Goal: Task Accomplishment & Management: Use online tool/utility

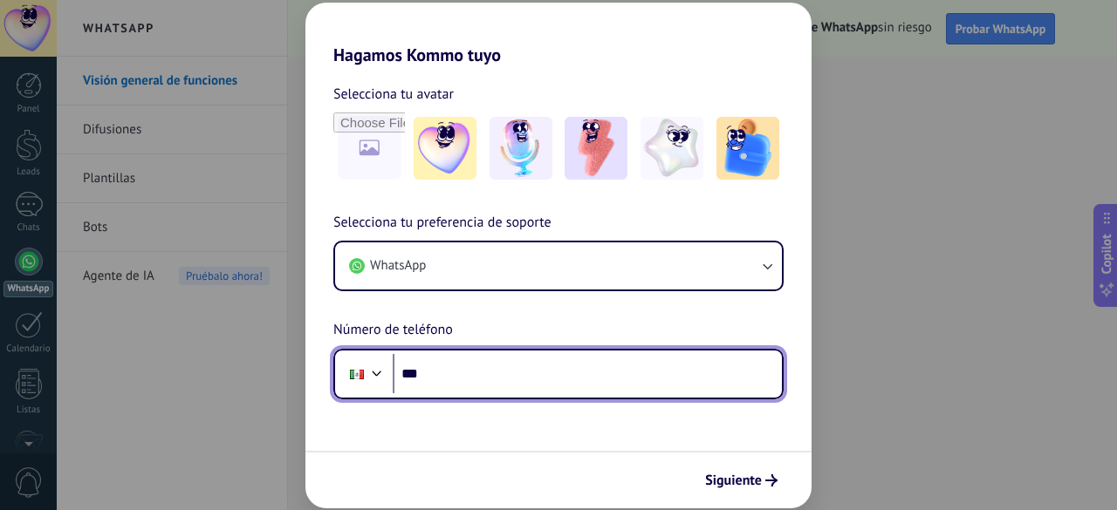
click at [461, 376] on input "***" at bounding box center [587, 374] width 389 height 40
click at [455, 375] on input "***" at bounding box center [587, 374] width 389 height 40
type input "**********"
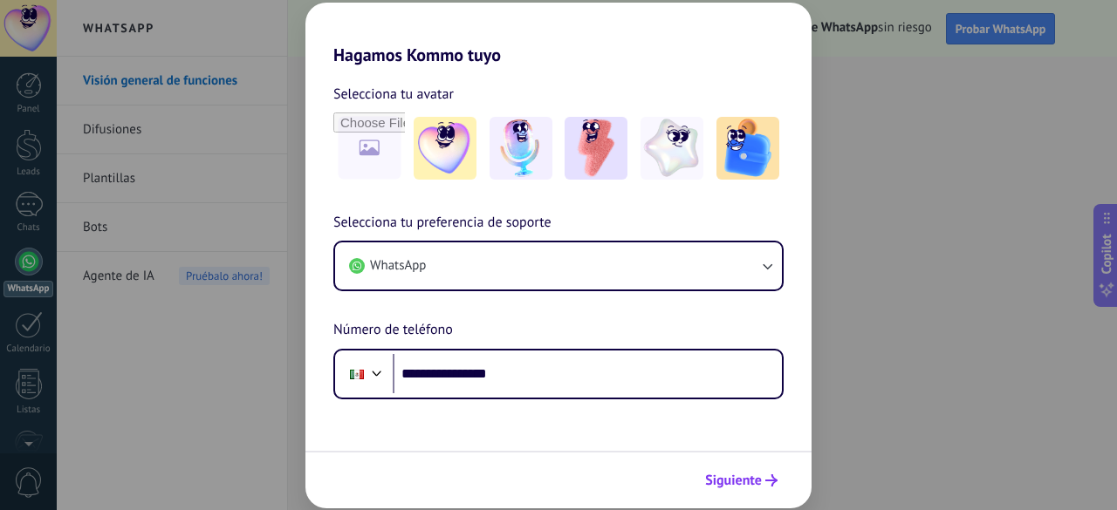
click at [735, 476] on span "Siguiente" at bounding box center [733, 481] width 57 height 12
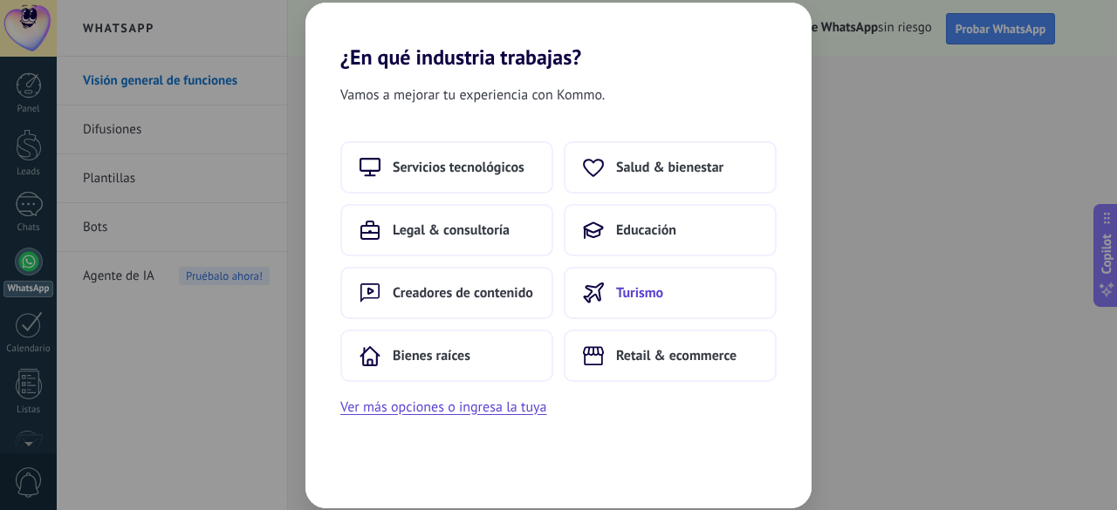
click at [628, 291] on span "Turismo" at bounding box center [639, 292] width 47 height 17
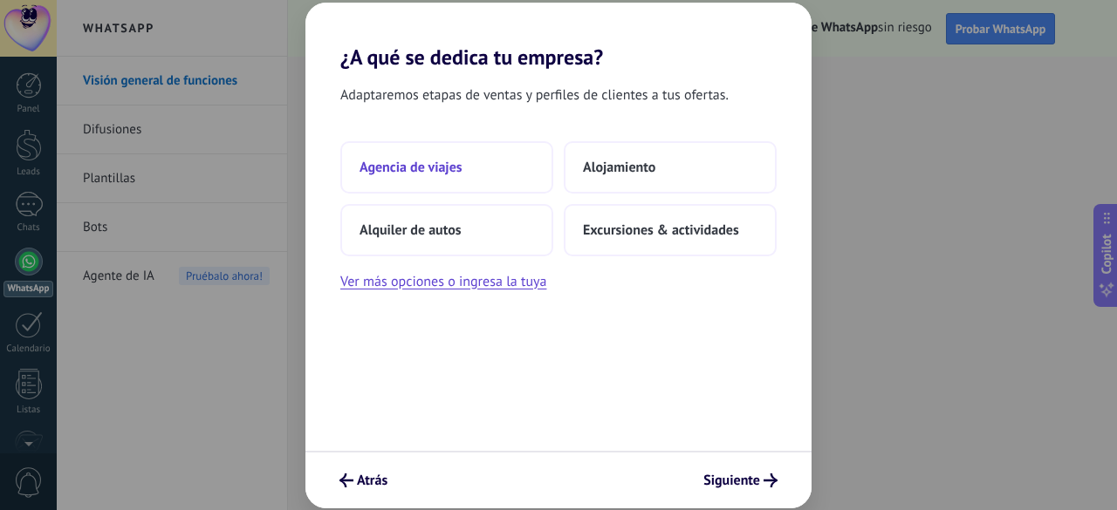
click at [468, 172] on button "Agencia de viajes" at bounding box center [446, 167] width 213 height 52
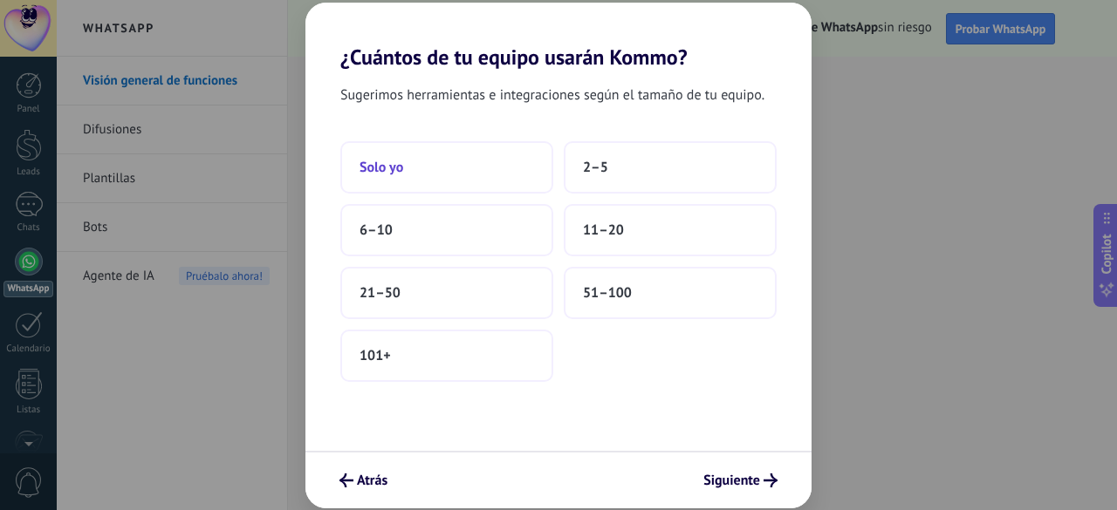
click at [505, 174] on button "Solo yo" at bounding box center [446, 167] width 213 height 52
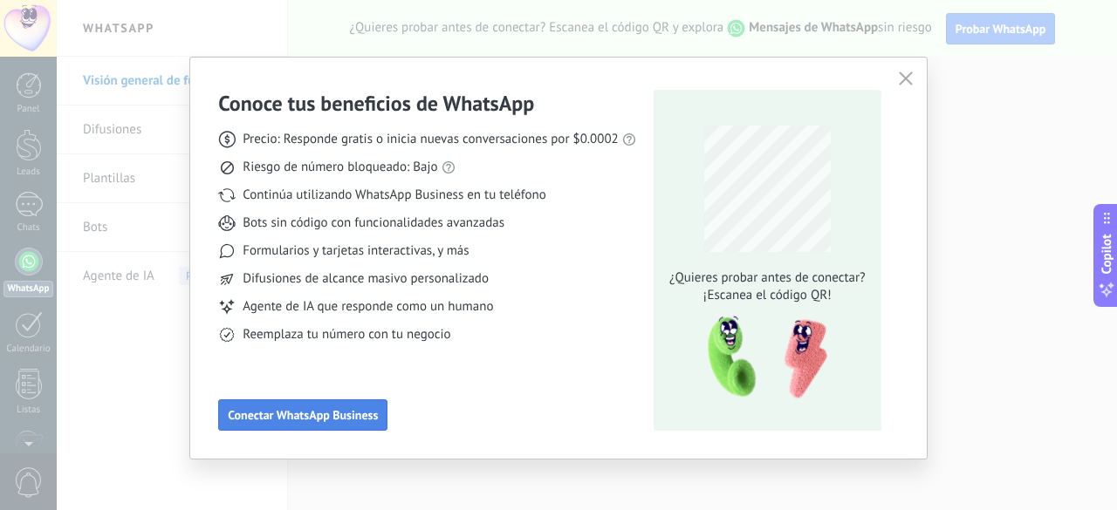
click at [352, 418] on span "Conectar WhatsApp Business" at bounding box center [303, 415] width 150 height 12
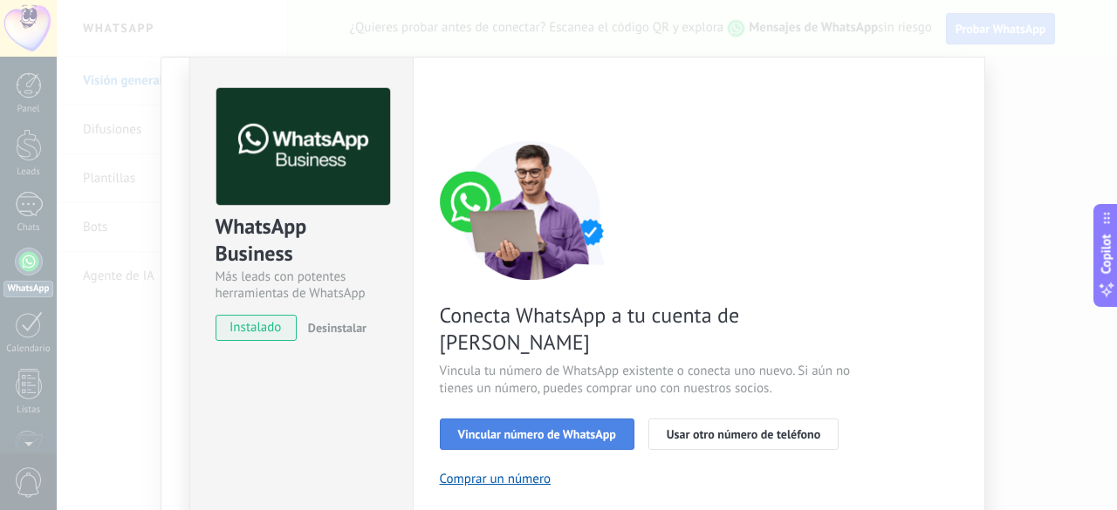
click at [540, 428] on span "Vincular número de WhatsApp" at bounding box center [537, 434] width 158 height 12
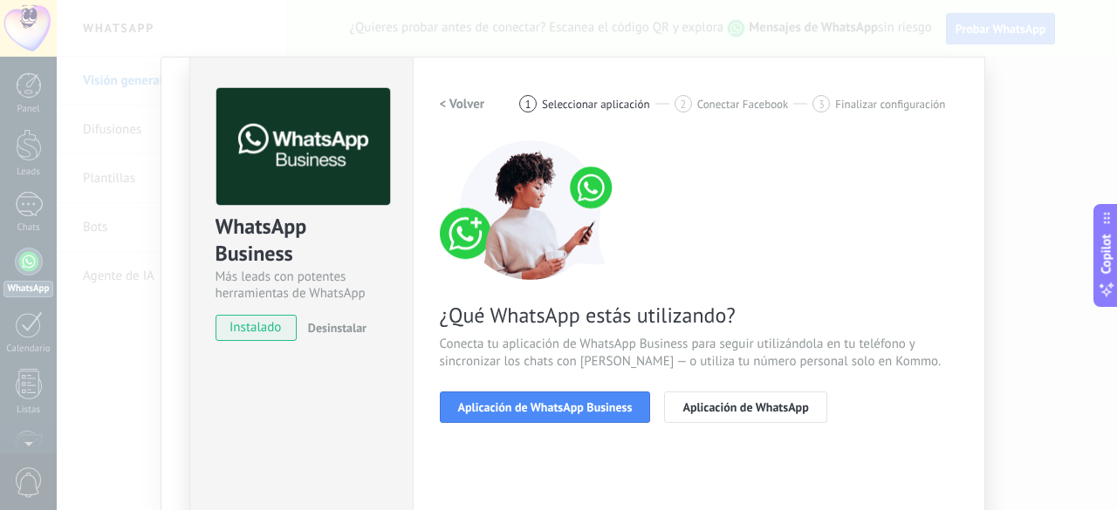
click at [540, 410] on span "Aplicación de WhatsApp Business" at bounding box center [545, 407] width 174 height 12
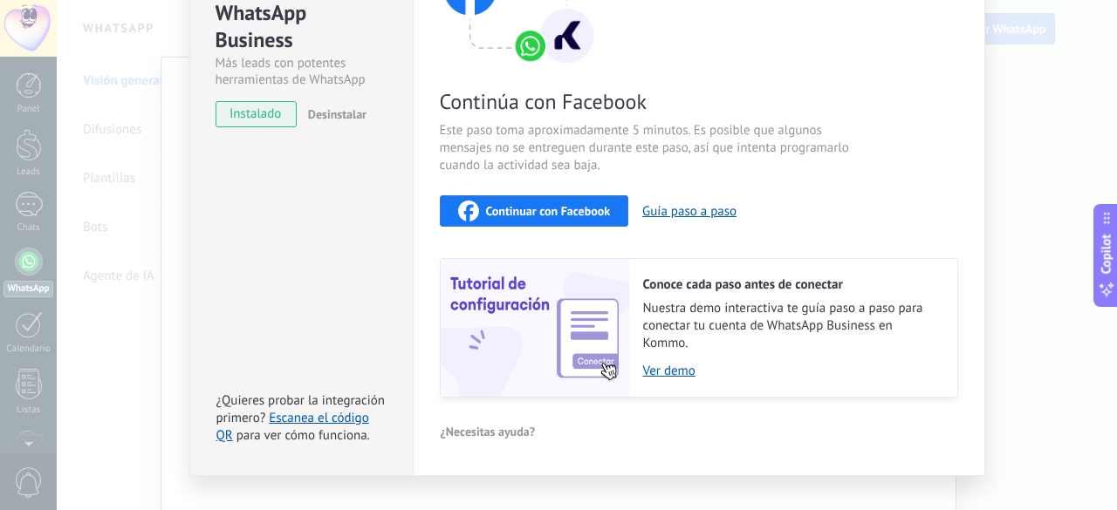
scroll to position [222, 0]
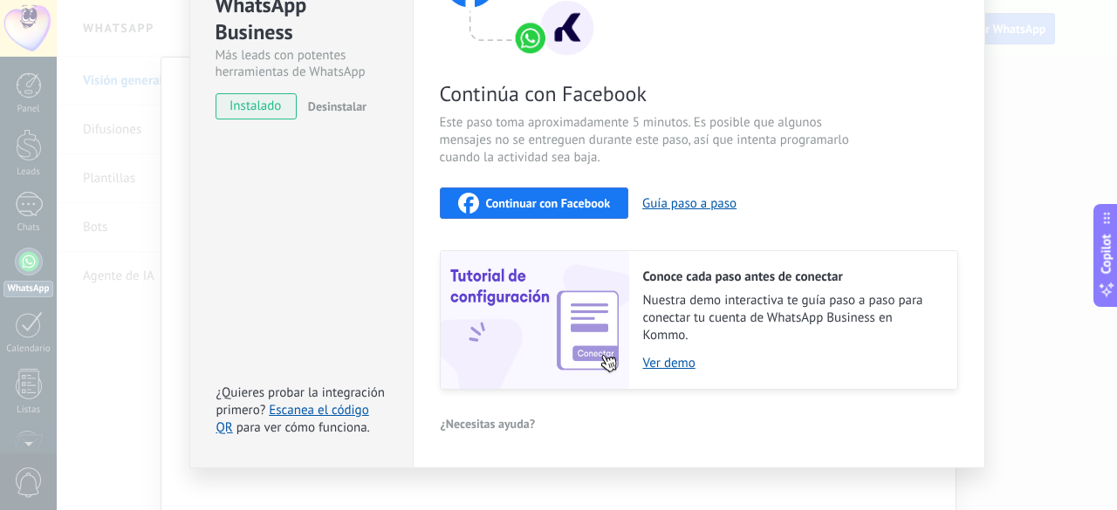
click at [590, 202] on span "Continuar con Facebook" at bounding box center [548, 203] width 125 height 12
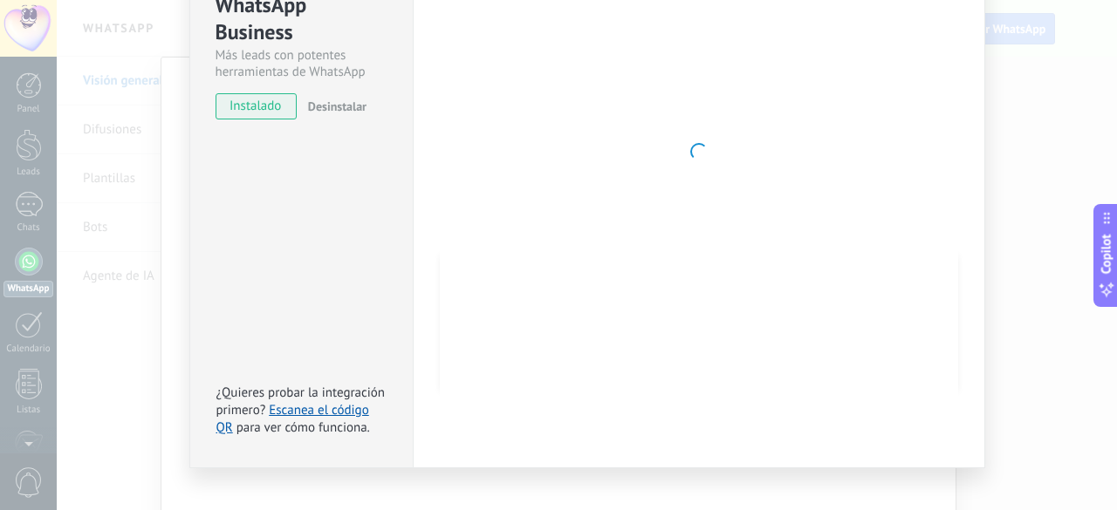
scroll to position [213, 0]
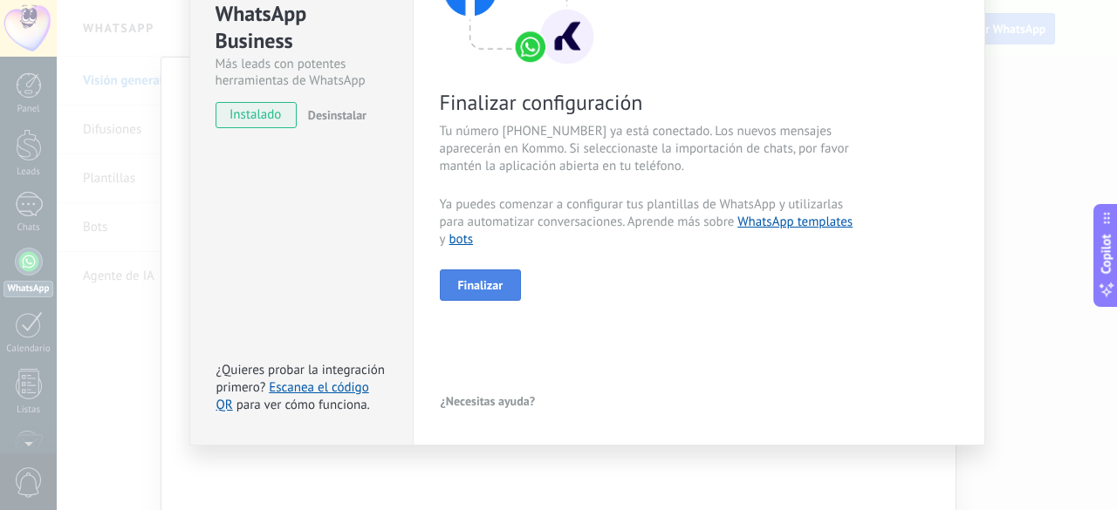
click at [491, 290] on span "Finalizar" at bounding box center [480, 285] width 45 height 12
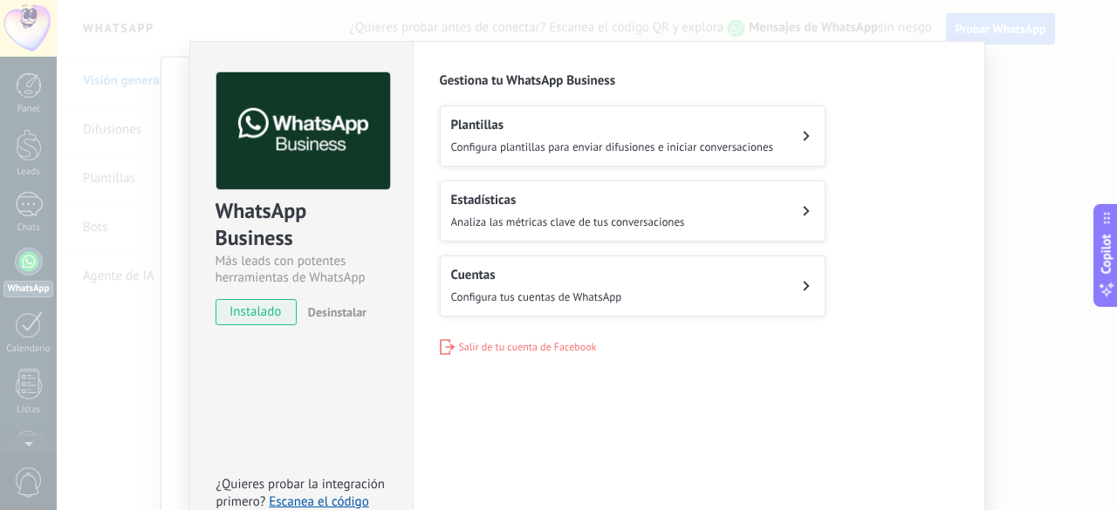
scroll to position [0, 0]
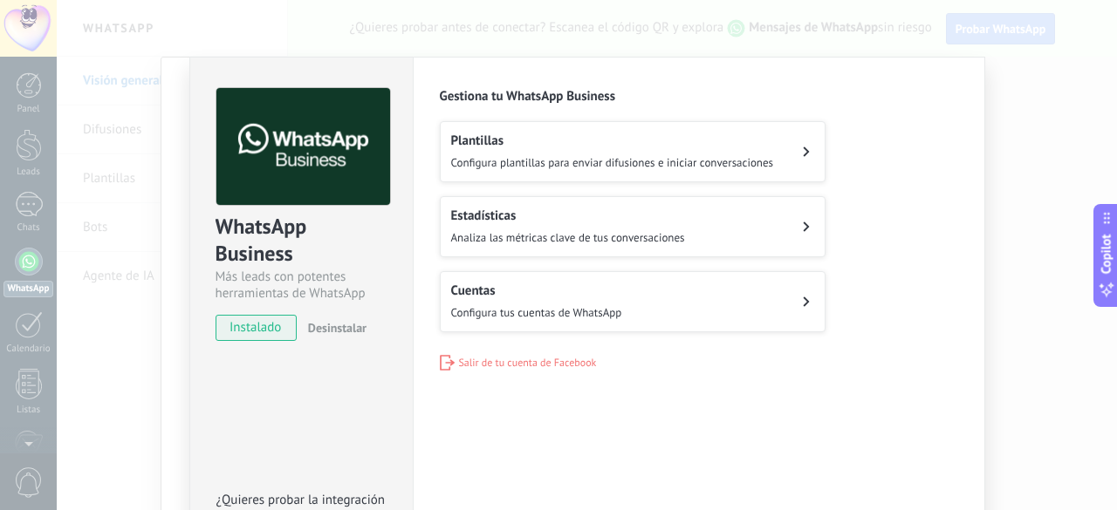
click at [752, 157] on span "Configura plantillas para enviar difusiones e iniciar conversaciones" at bounding box center [612, 162] width 323 height 15
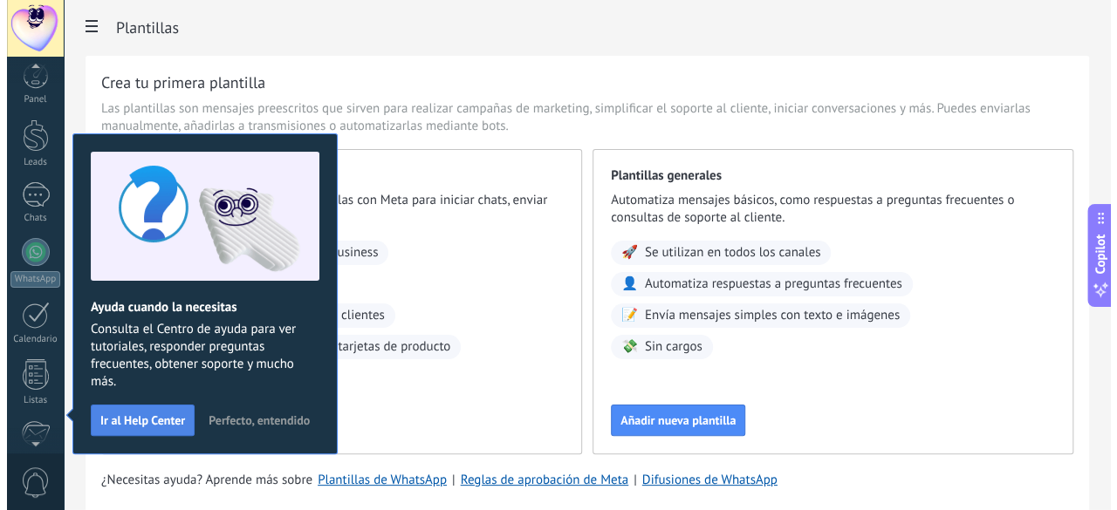
scroll to position [214, 0]
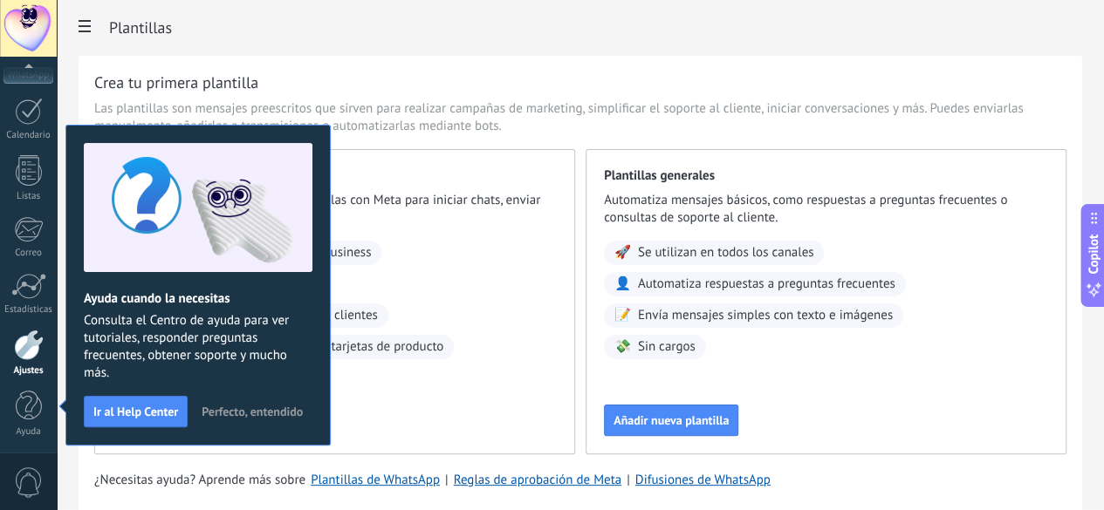
click at [319, 436] on button "Añadir nueva plantilla de WhatsApp" at bounding box center [216, 420] width 207 height 31
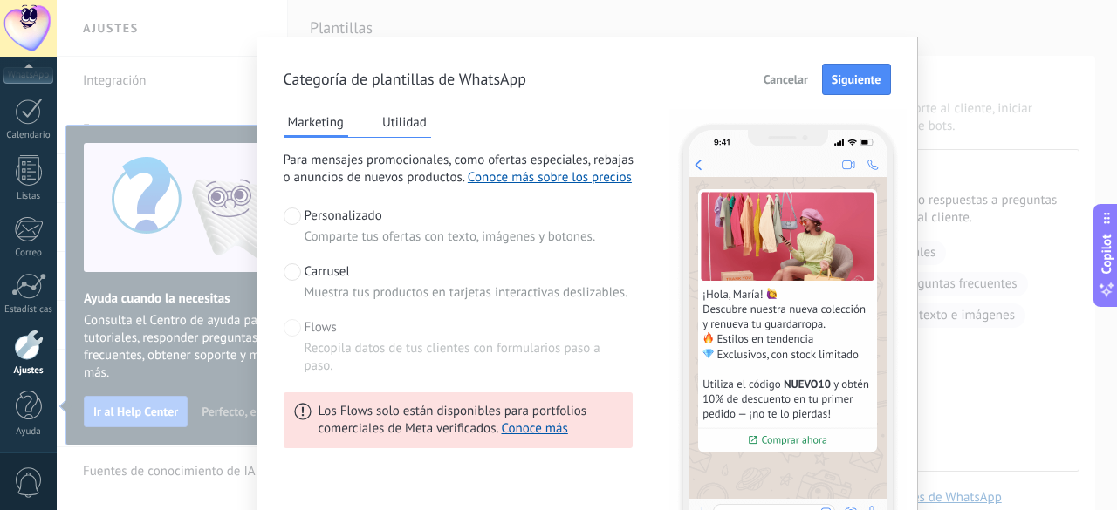
scroll to position [8, 0]
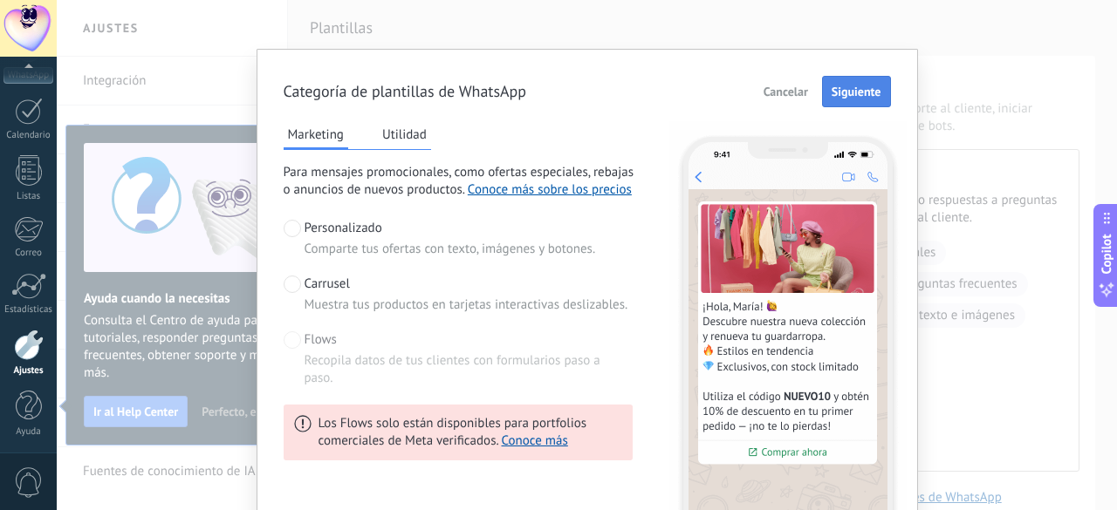
click at [847, 98] on span "Siguiente" at bounding box center [856, 91] width 50 height 12
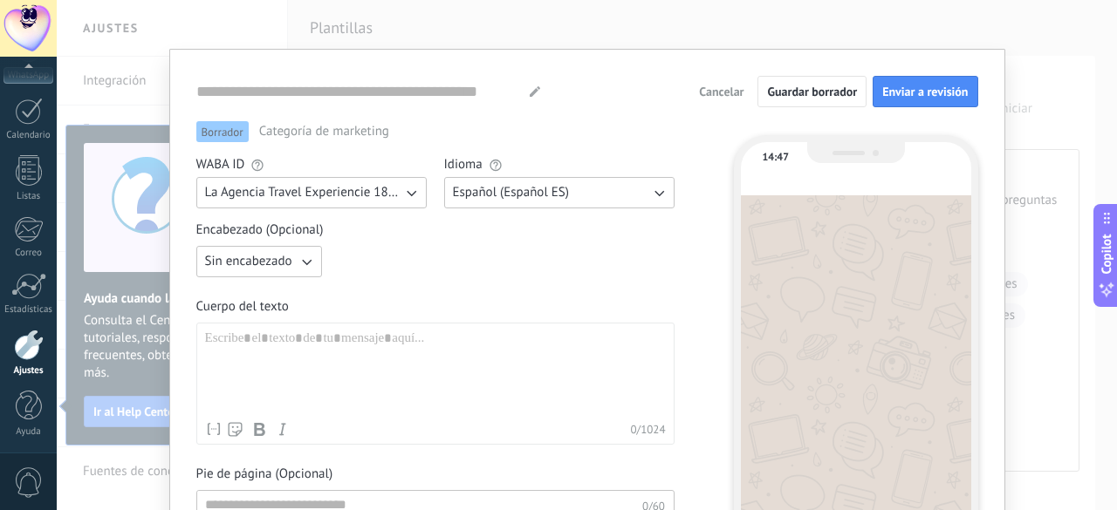
type input "**********"
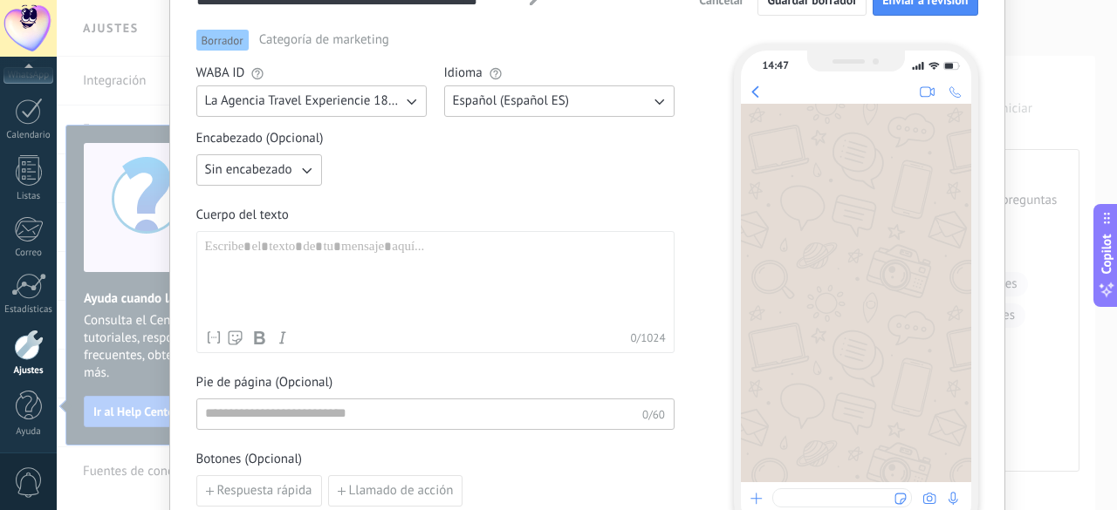
scroll to position [103, 0]
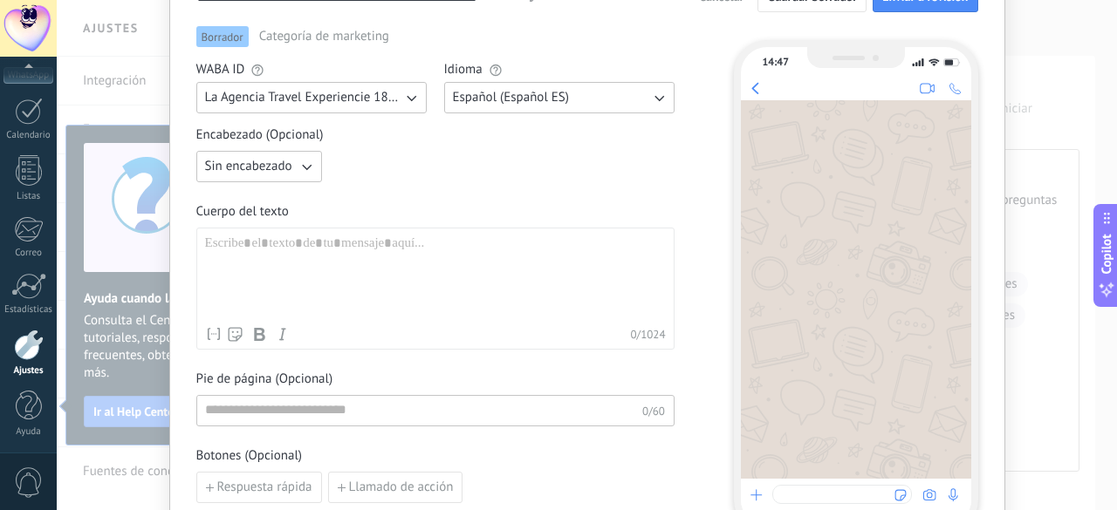
click at [291, 170] on button "Sin encabezado" at bounding box center [259, 166] width 126 height 31
click at [269, 195] on li "Texto" at bounding box center [253, 196] width 135 height 30
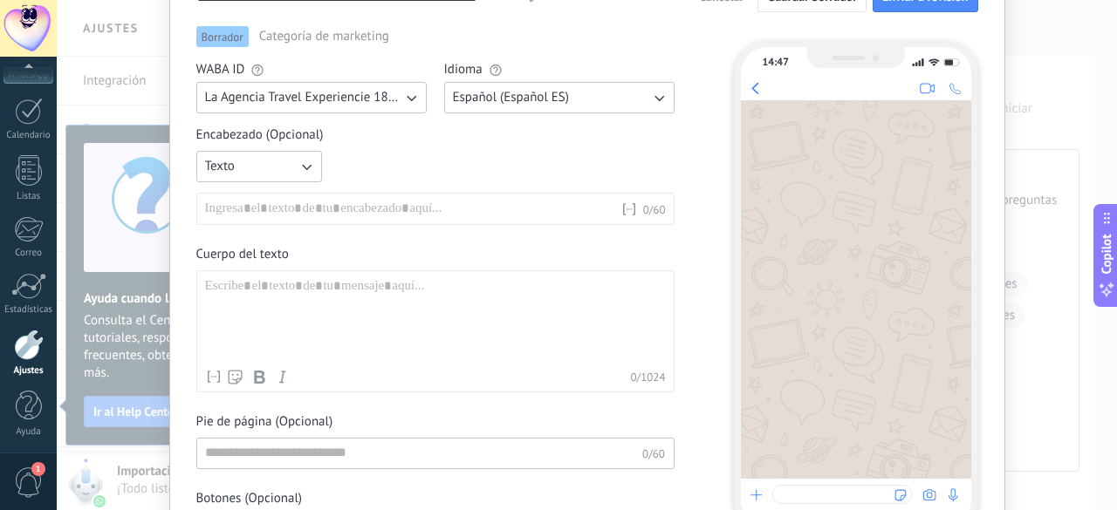
click at [270, 209] on div at bounding box center [412, 209] width 415 height 17
click at [276, 204] on div at bounding box center [412, 209] width 415 height 17
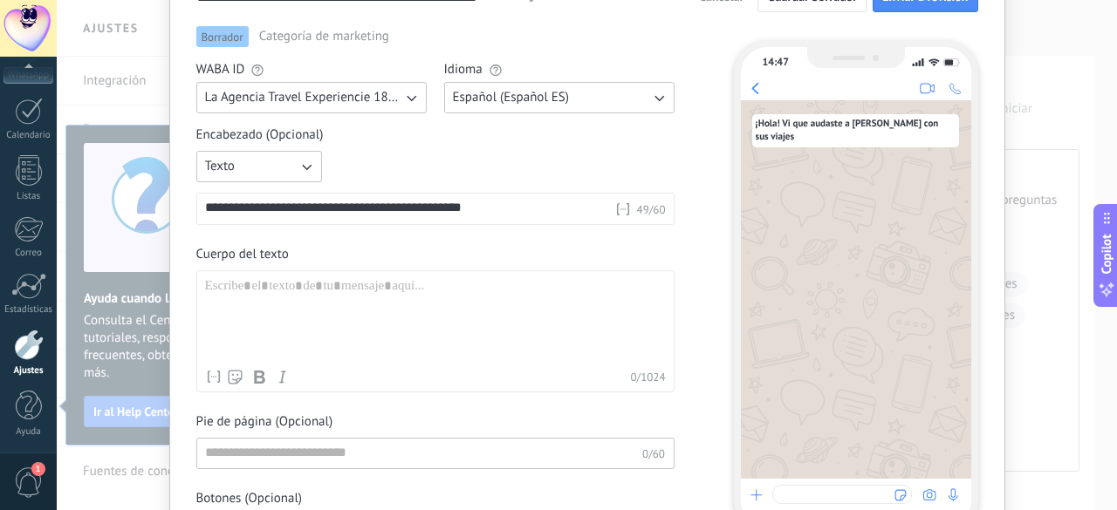
click at [287, 212] on div "**********" at bounding box center [410, 209] width 410 height 17
click at [336, 209] on div "**********" at bounding box center [410, 209] width 410 height 17
click at [410, 210] on div "**********" at bounding box center [410, 209] width 410 height 17
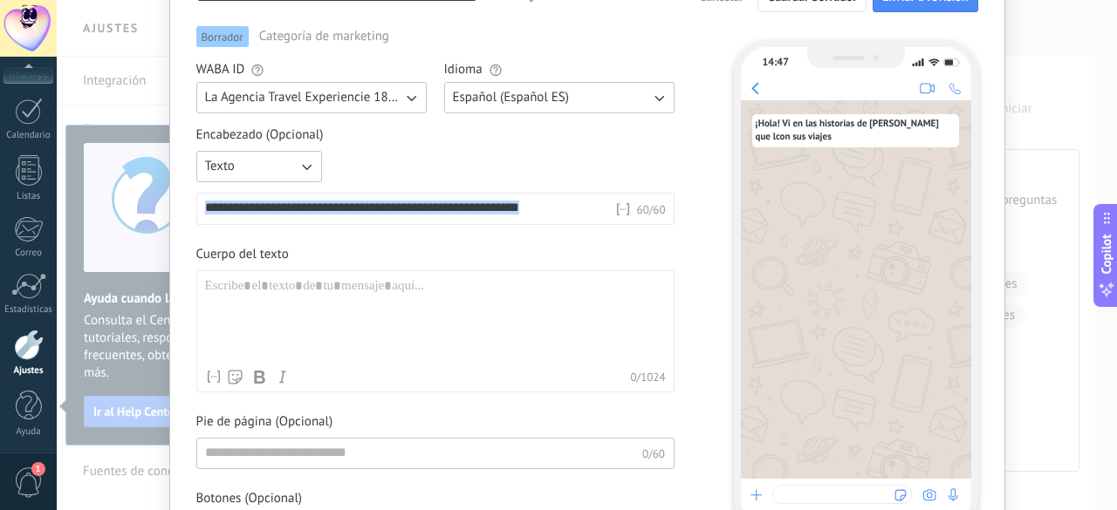
drag, startPoint x: 529, startPoint y: 211, endPoint x: 199, endPoint y: 208, distance: 329.8
click at [199, 208] on div "**********" at bounding box center [435, 209] width 478 height 32
copy div "**********"
click at [250, 288] on div at bounding box center [435, 319] width 461 height 83
paste div
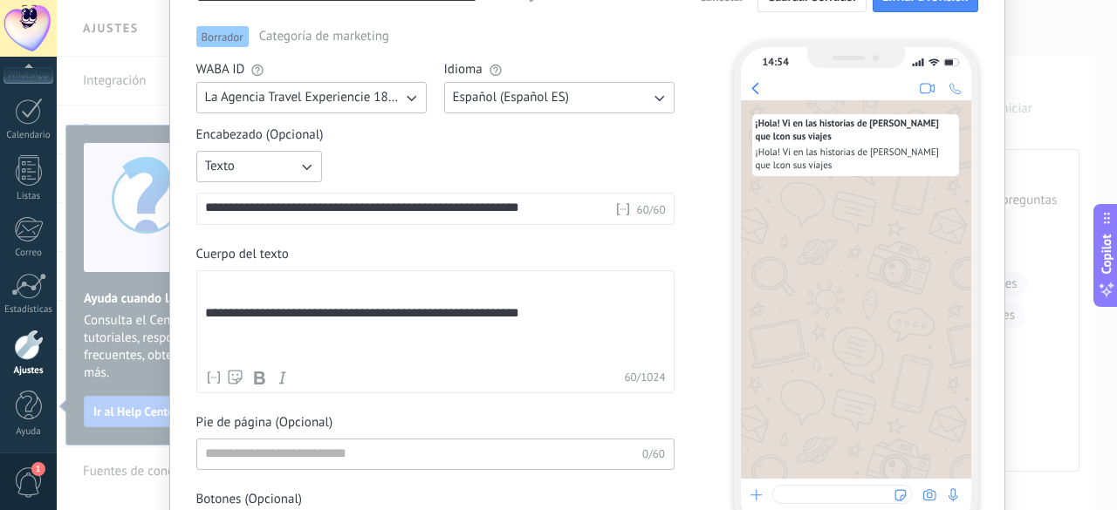
click at [440, 322] on div "**********" at bounding box center [435, 320] width 461 height 84
click at [587, 309] on div "**********" at bounding box center [435, 320] width 461 height 84
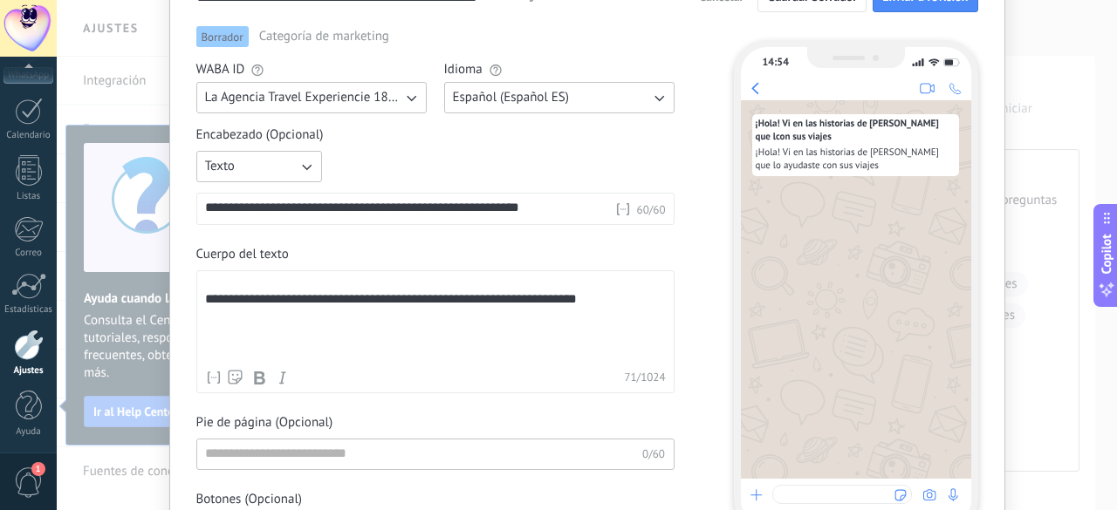
click at [600, 297] on div "**********" at bounding box center [435, 320] width 461 height 84
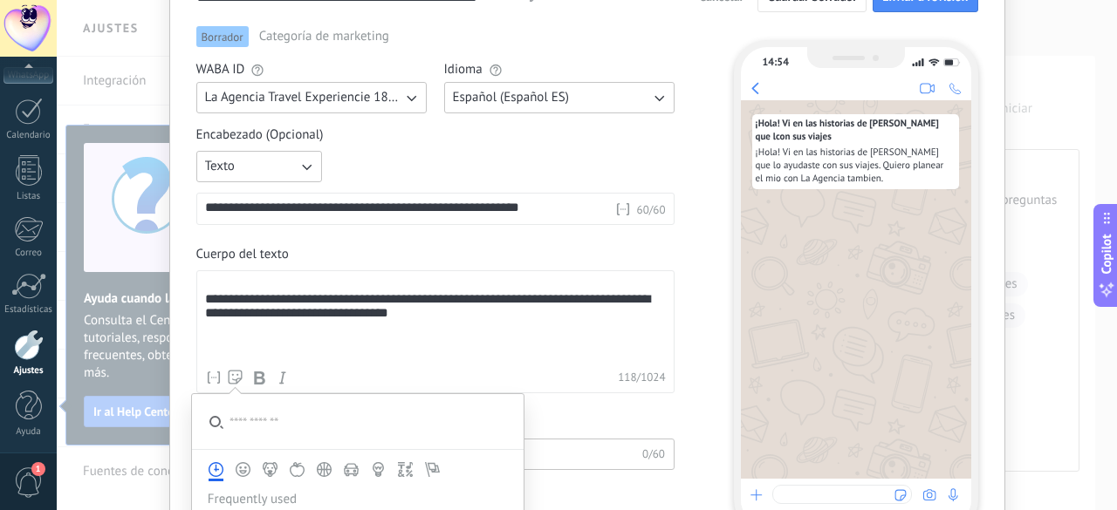
click at [232, 379] on use at bounding box center [236, 378] width 14 height 14
click at [243, 471] on icon "Smileys & People" at bounding box center [243, 471] width 8 height 8
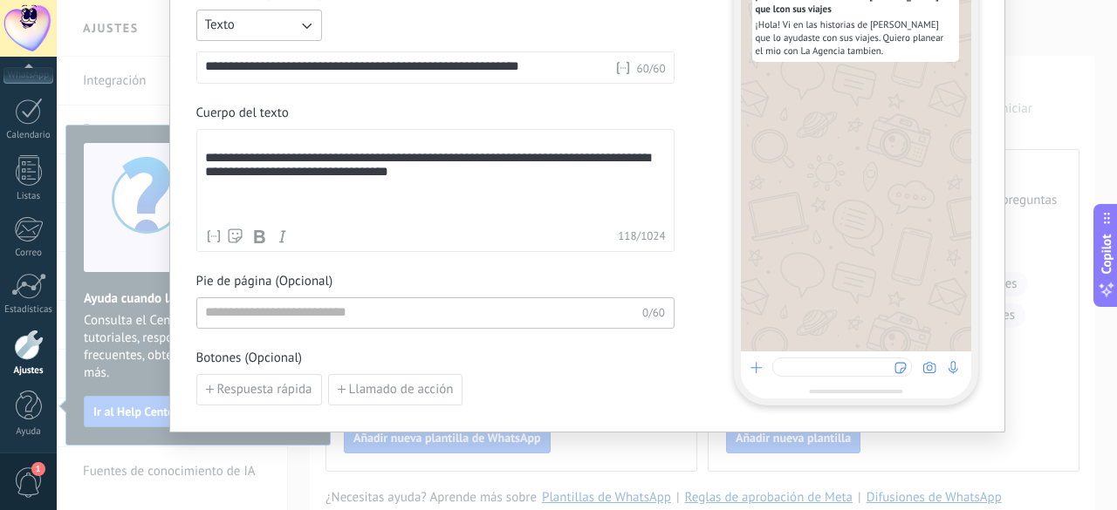
scroll to position [256, 0]
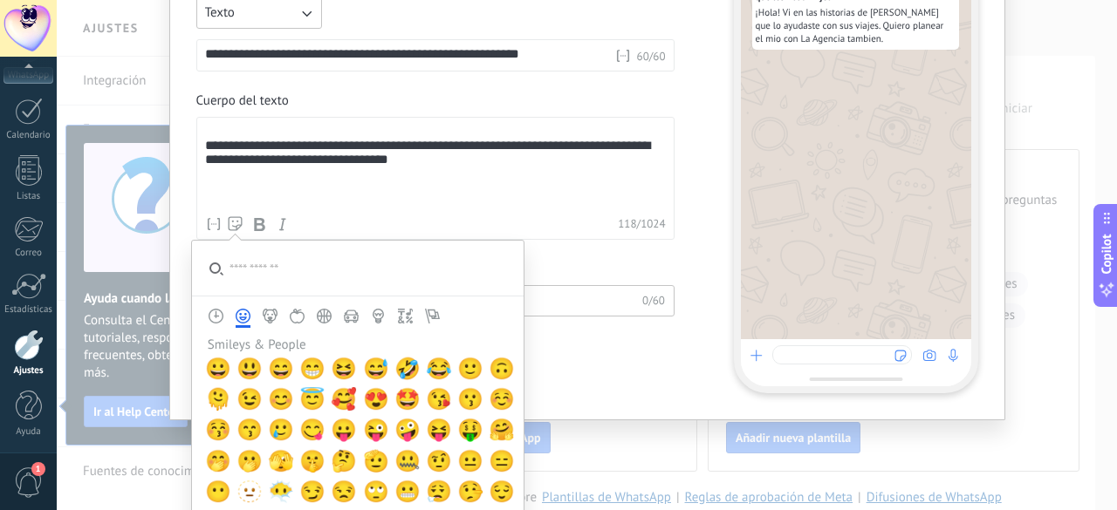
click at [231, 220] on icon at bounding box center [235, 223] width 15 height 15
click at [302, 368] on span "😁" at bounding box center [312, 369] width 26 height 24
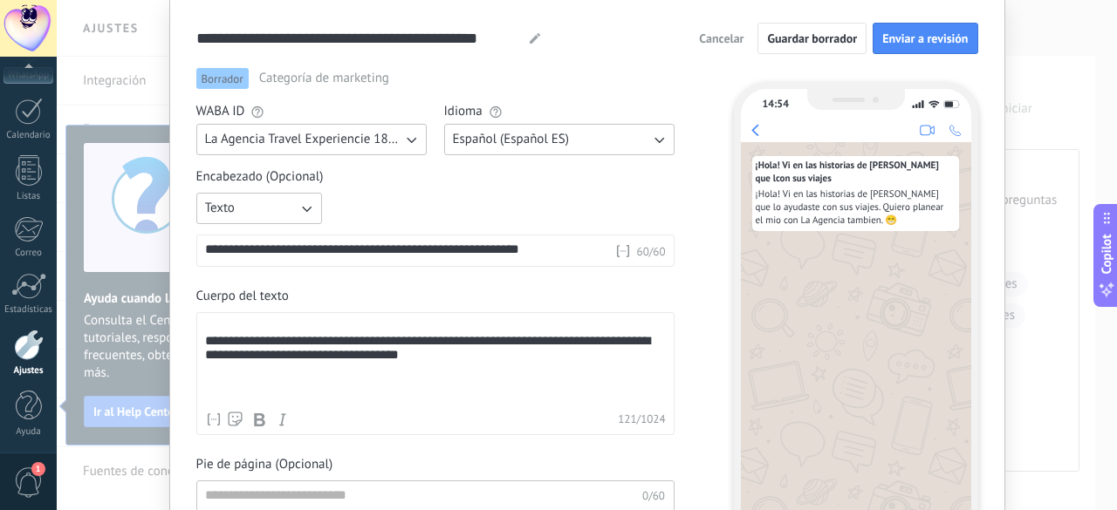
scroll to position [52, 0]
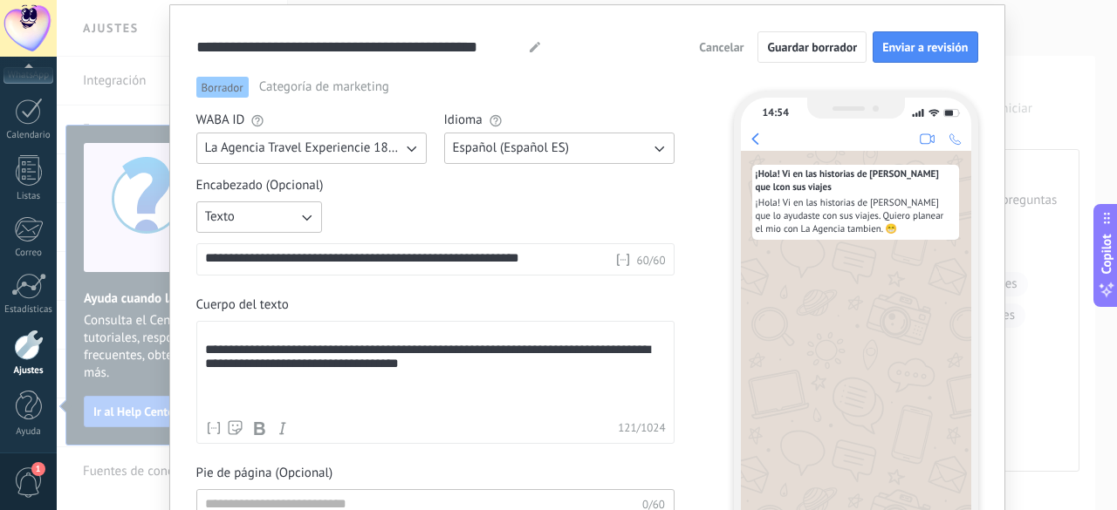
click at [544, 261] on div "**********" at bounding box center [410, 259] width 410 height 17
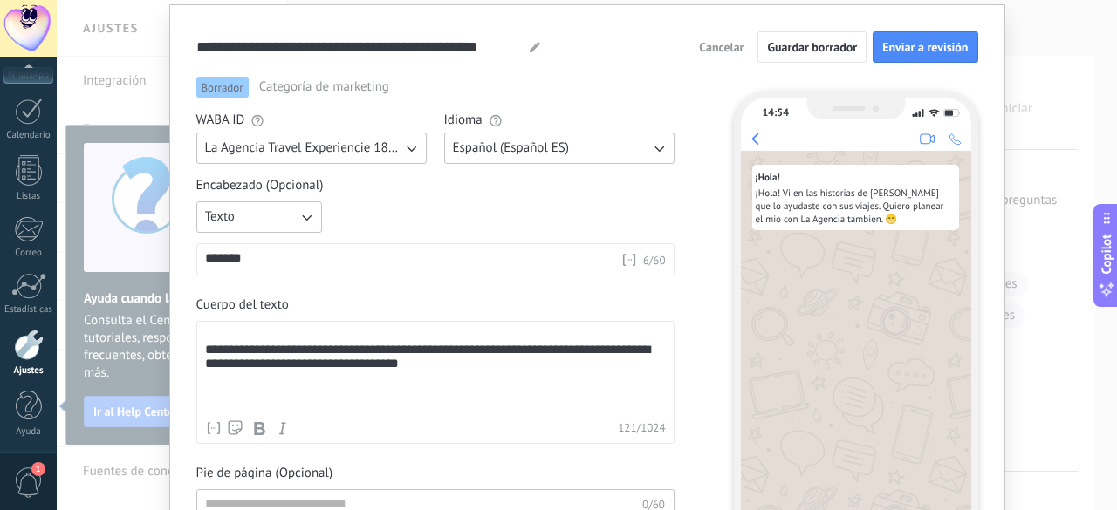
click at [780, 209] on span "¡Hola! Vi en las historias de [PERSON_NAME] que lo ayudaste con sus viajes. Qui…" at bounding box center [855, 207] width 200 height 39
click at [242, 350] on div "**********" at bounding box center [435, 371] width 461 height 84
click at [270, 256] on div "******" at bounding box center [413, 259] width 416 height 17
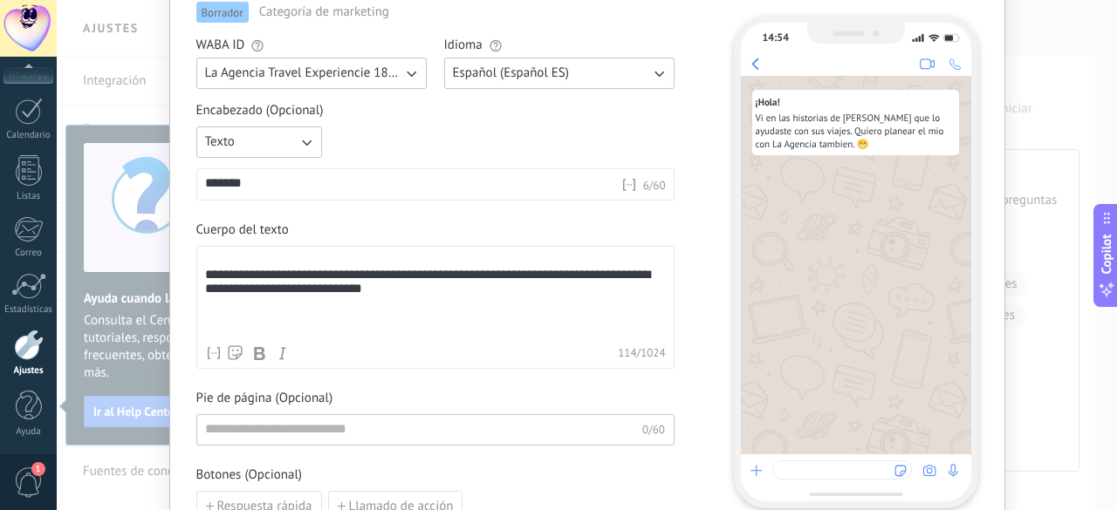
scroll to position [141, 0]
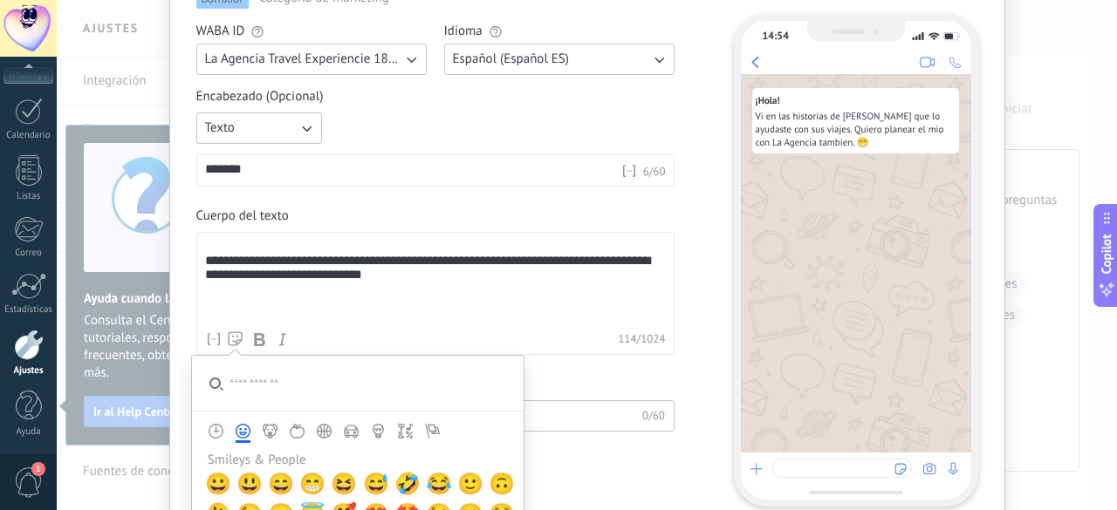
click at [234, 336] on icon at bounding box center [235, 339] width 15 height 15
click at [247, 386] on input "search" at bounding box center [358, 383] width 332 height 55
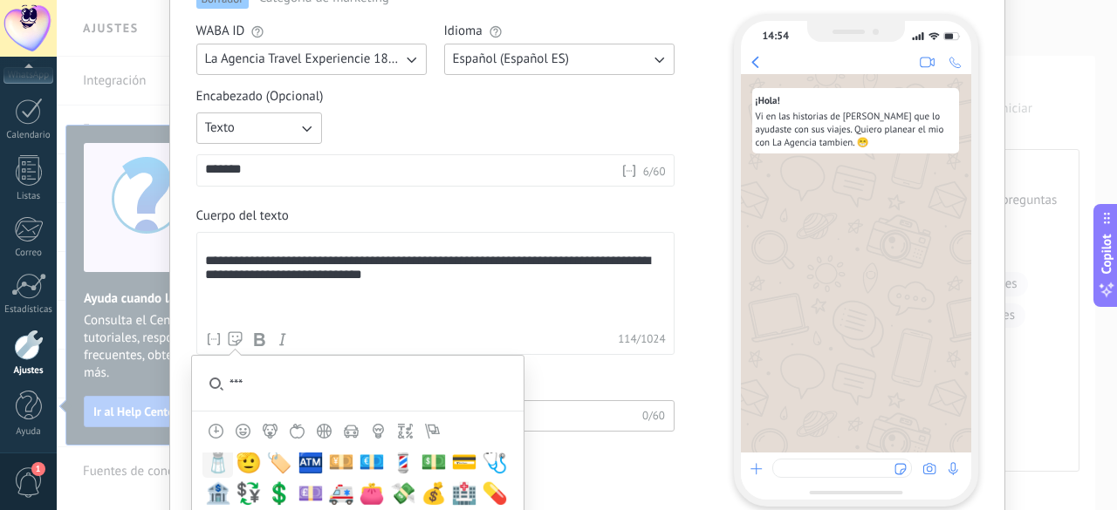
scroll to position [0, 0]
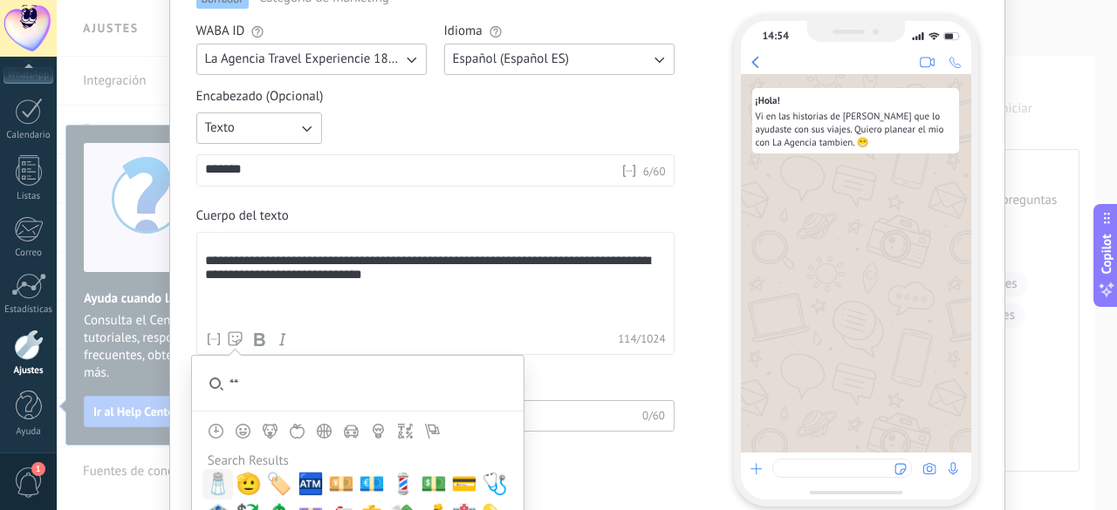
type input "*"
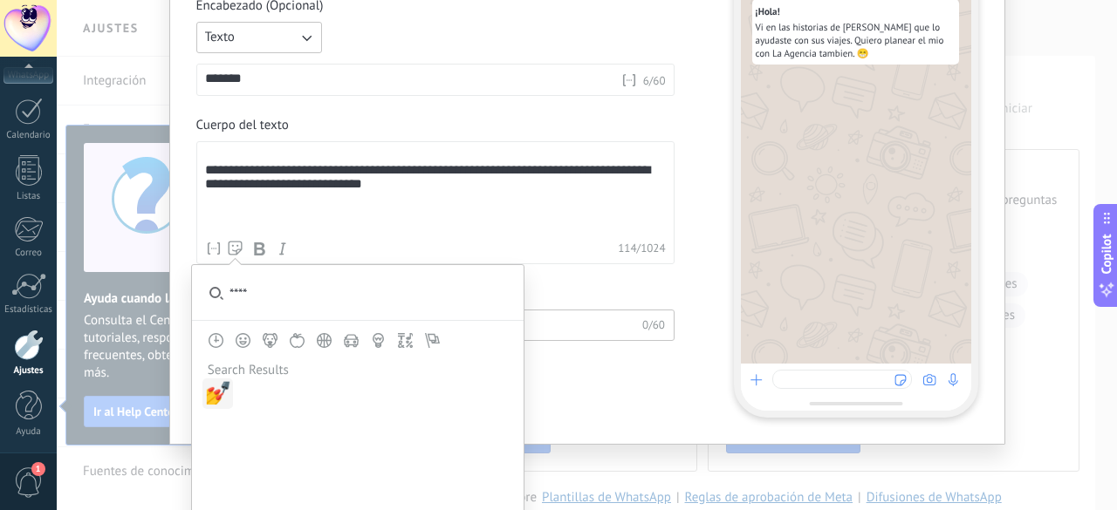
scroll to position [234, 0]
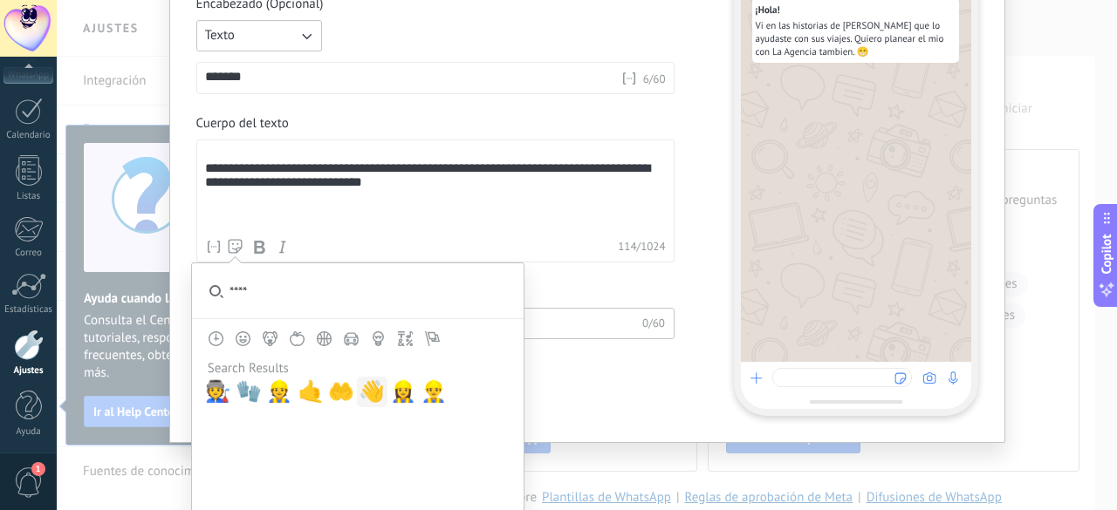
type input "****"
click at [370, 395] on span "👋" at bounding box center [372, 391] width 26 height 24
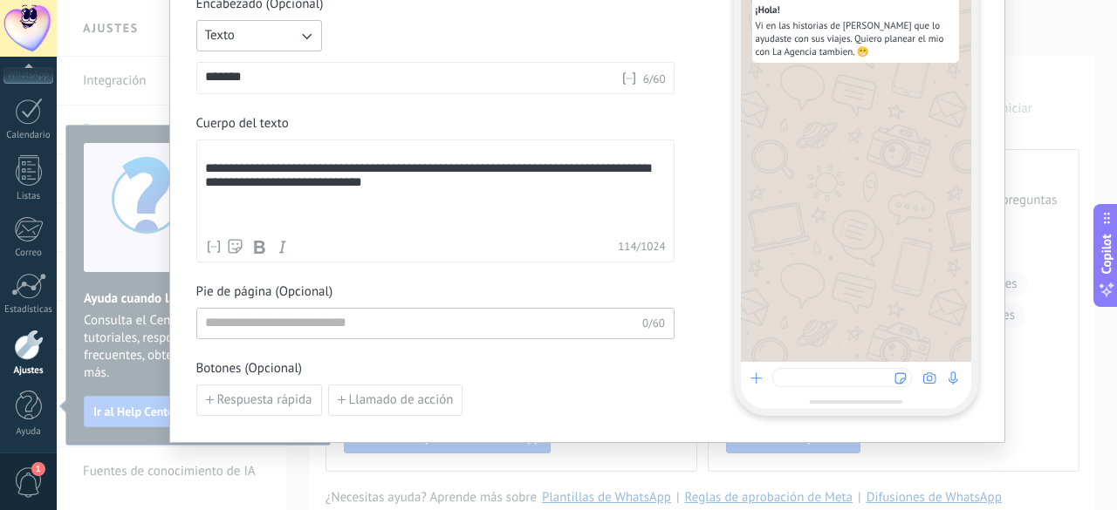
click at [274, 80] on div "******" at bounding box center [413, 78] width 416 height 17
click at [686, 210] on div "**********" at bounding box center [587, 155] width 782 height 521
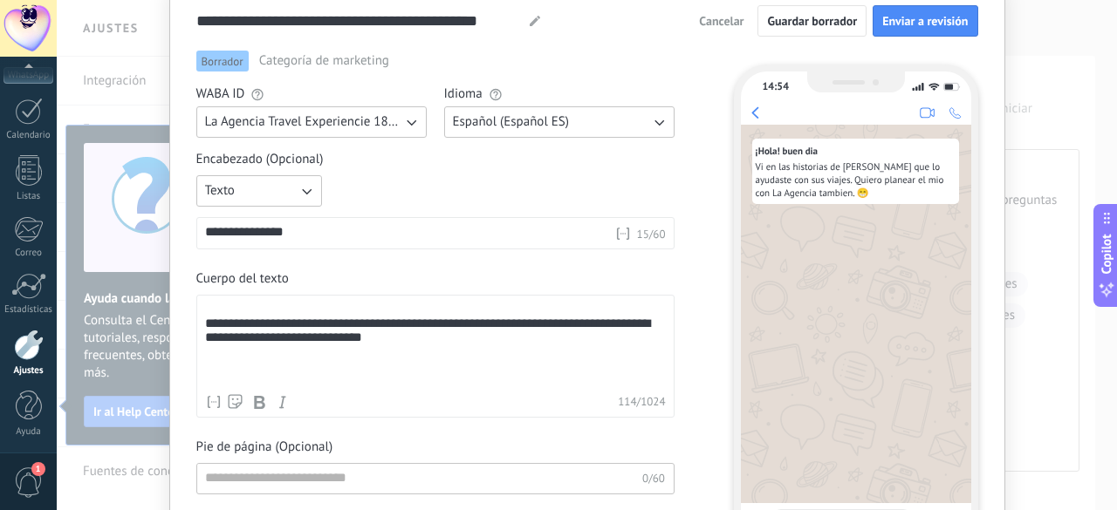
scroll to position [59, 0]
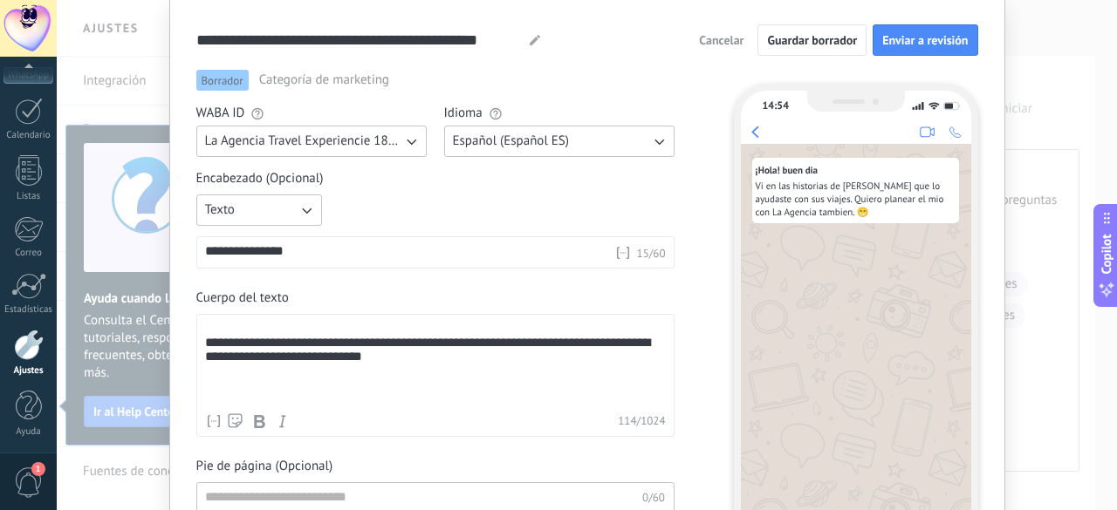
click at [407, 140] on icon "button" at bounding box center [410, 141] width 17 height 17
click at [470, 191] on div "**********" at bounding box center [435, 219] width 478 height 99
click at [919, 44] on span "Enviar a revisión" at bounding box center [924, 40] width 85 height 12
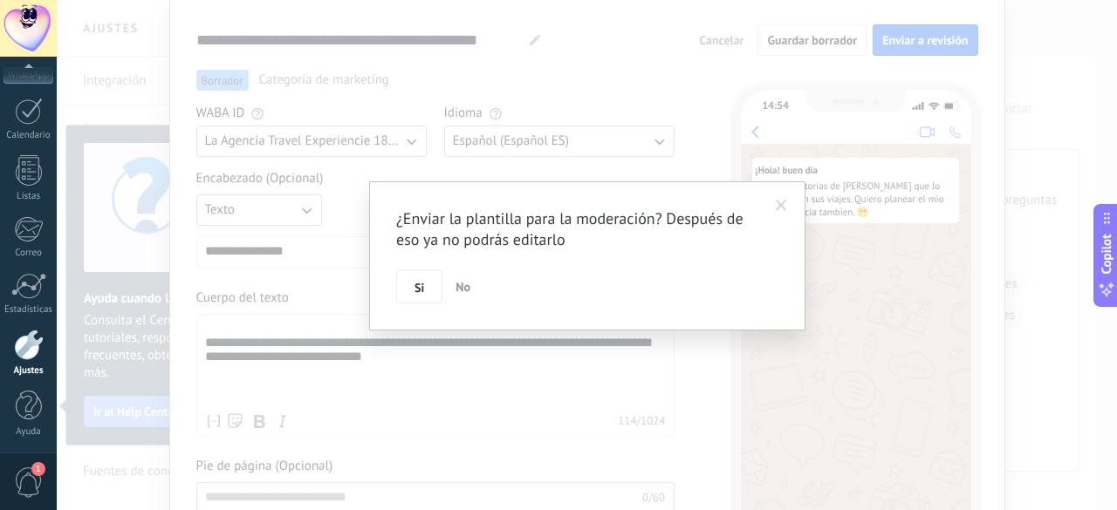
click at [777, 206] on span at bounding box center [781, 206] width 11 height 12
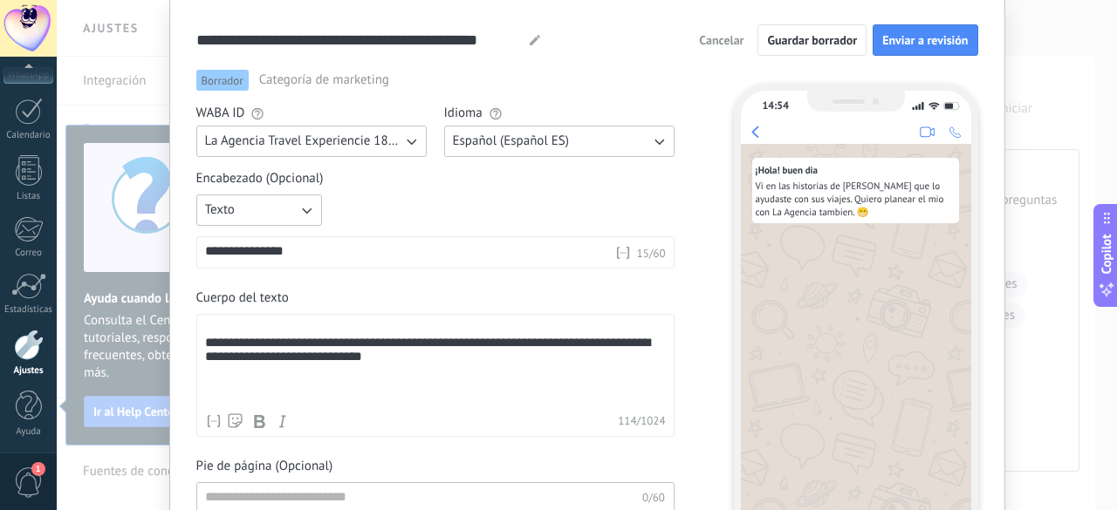
click at [215, 365] on div "**********" at bounding box center [435, 364] width 461 height 84
click at [930, 46] on span "Enviar a revisión" at bounding box center [924, 40] width 85 height 12
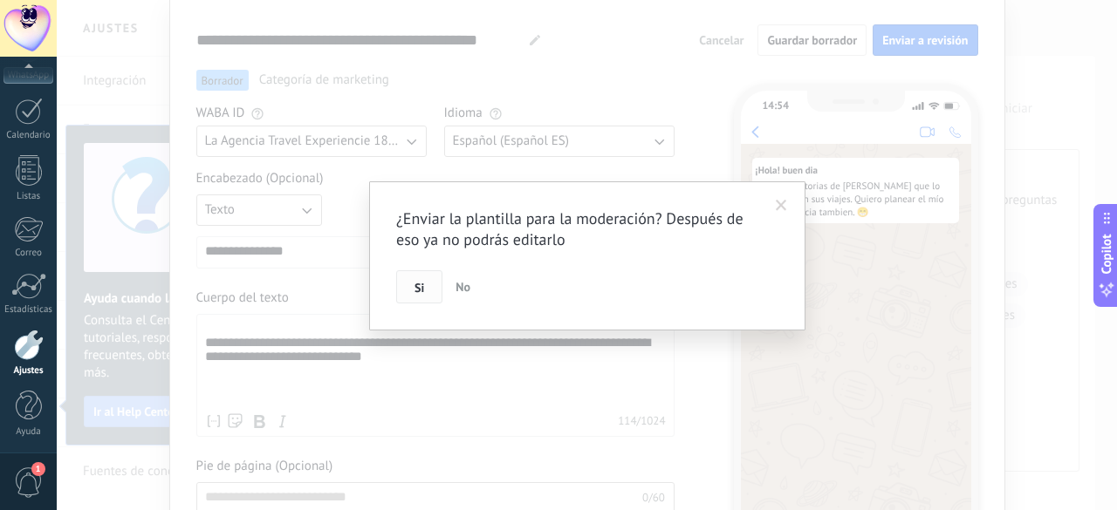
click at [410, 290] on button "Si" at bounding box center [419, 286] width 46 height 33
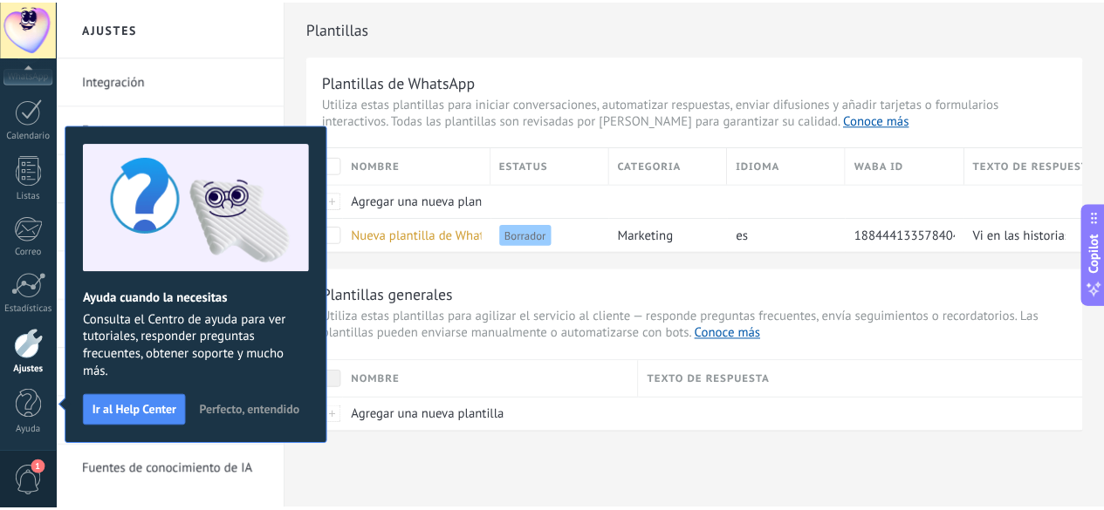
scroll to position [0, 0]
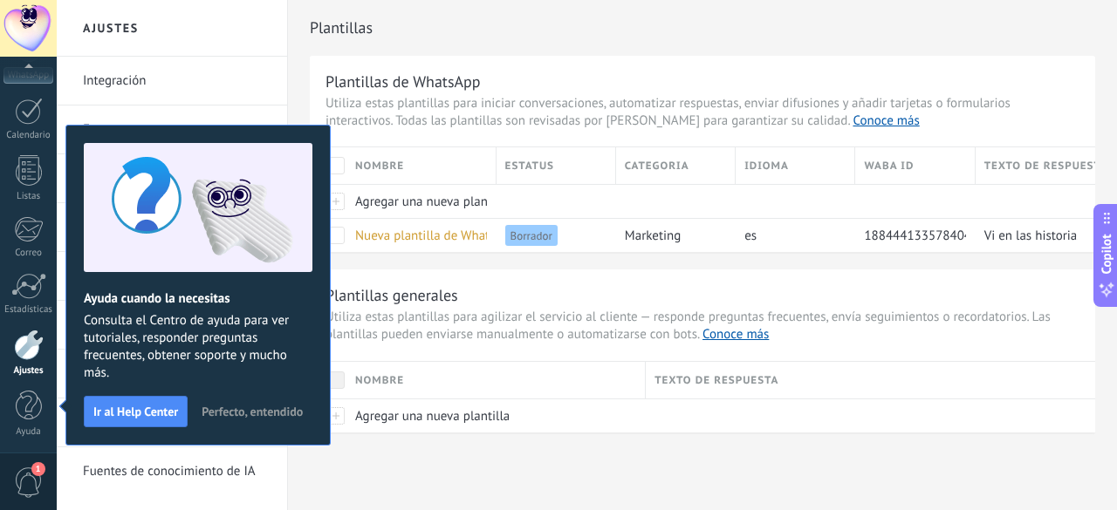
click at [65, 406] on div "Ayuda cuando la necesitas Consulta el Centro de ayuda para ver tutoriales, resp…" at bounding box center [197, 285] width 265 height 321
click at [44, 408] on link "Ayuda" at bounding box center [28, 414] width 57 height 47
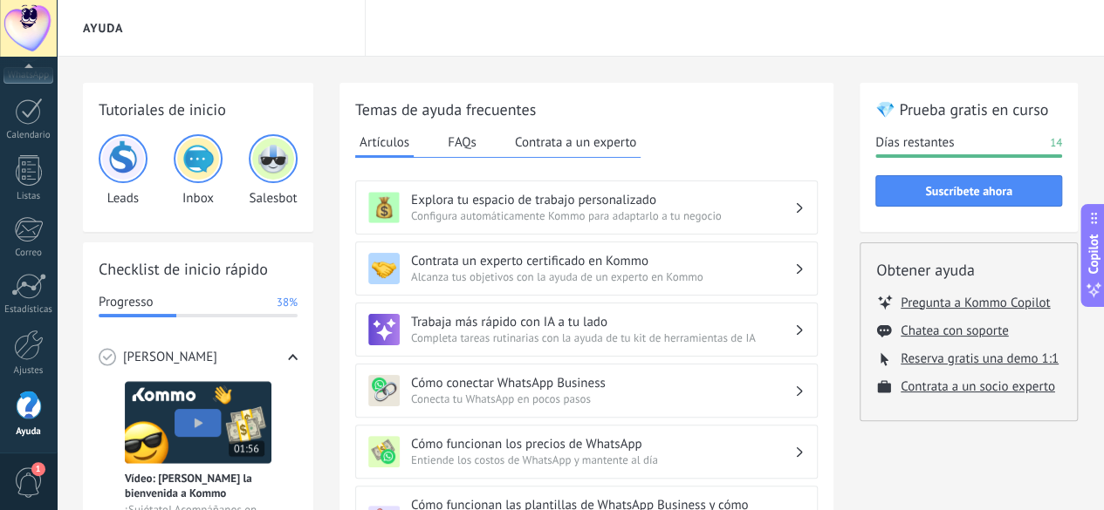
click at [44, 408] on link "Ayuda" at bounding box center [28, 414] width 57 height 47
click at [186, 270] on h2 "Checklist de inicio rápido" at bounding box center [198, 269] width 199 height 22
click at [124, 315] on div at bounding box center [138, 315] width 78 height 3
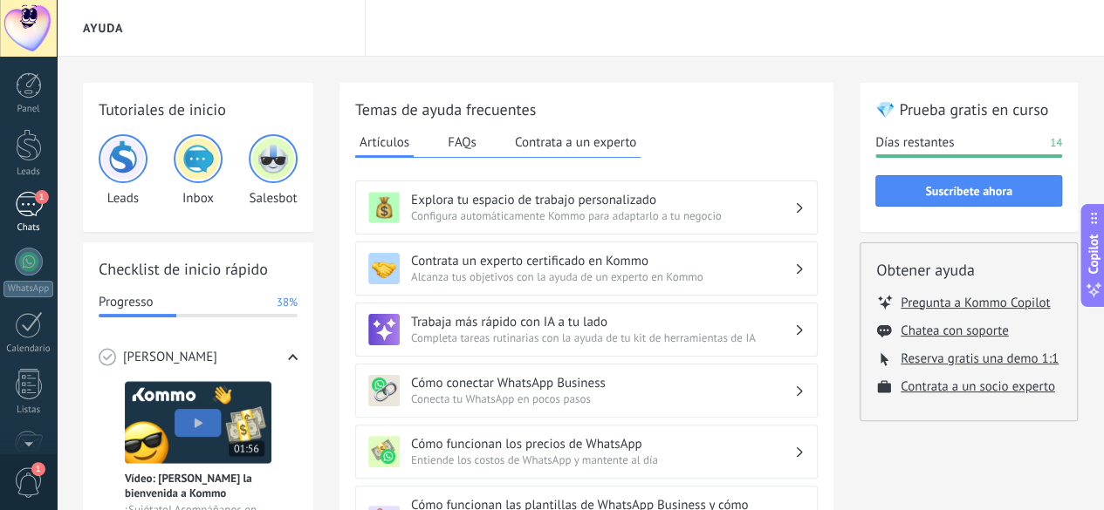
click at [32, 209] on div "1" at bounding box center [29, 204] width 28 height 25
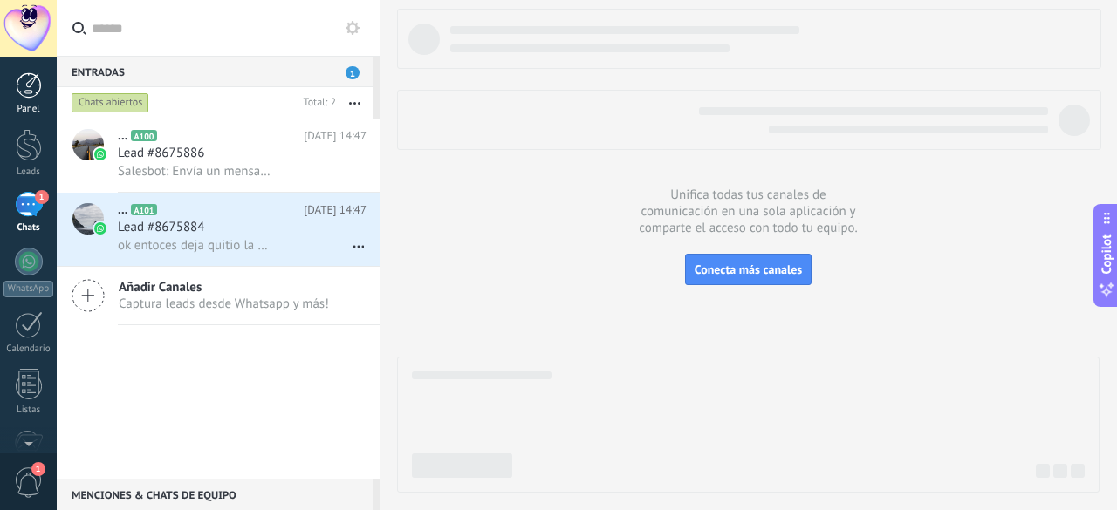
click at [33, 83] on div at bounding box center [29, 85] width 26 height 26
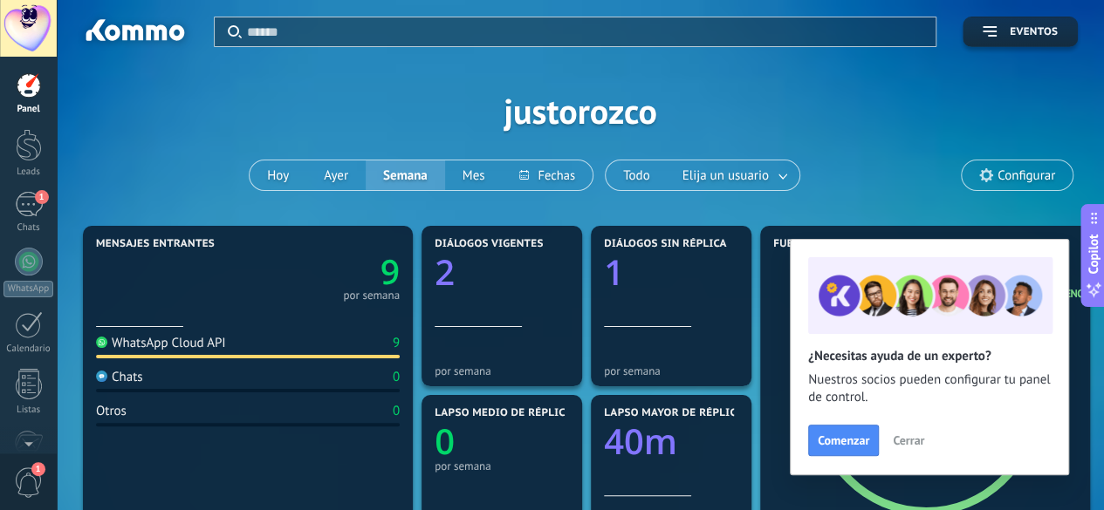
click at [909, 435] on span "Cerrar" at bounding box center [907, 440] width 31 height 12
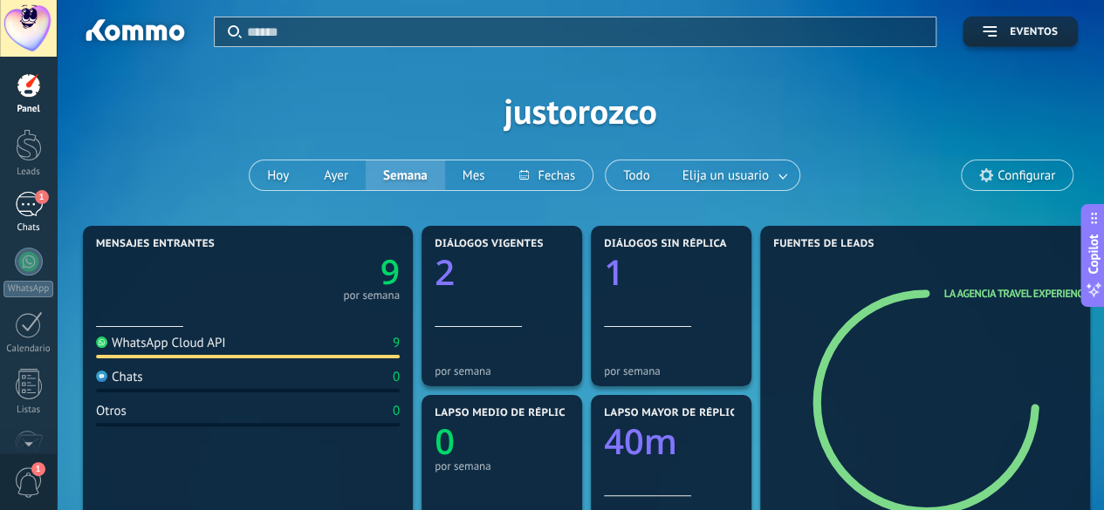
click at [29, 198] on div "1" at bounding box center [29, 204] width 28 height 25
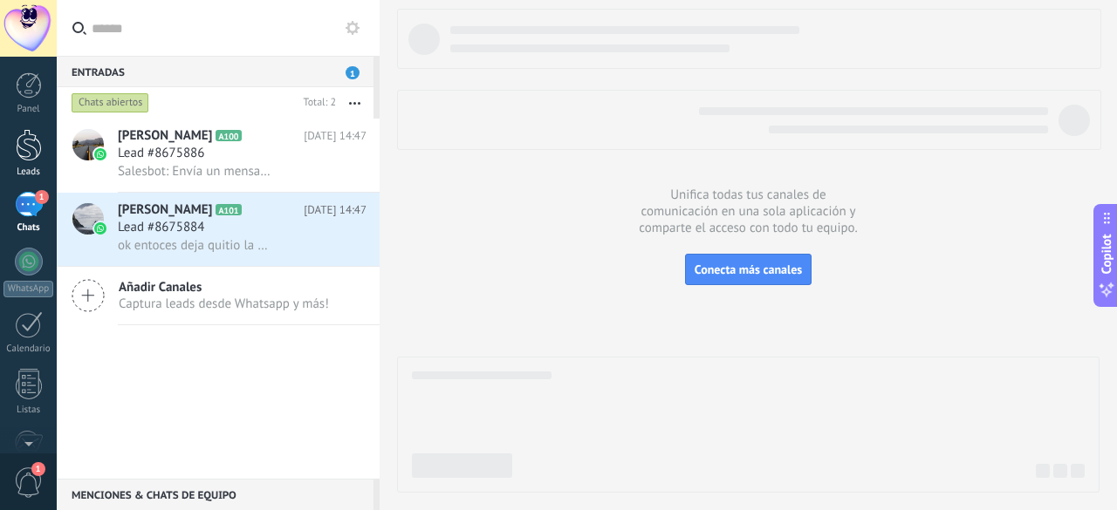
click at [29, 161] on link "Leads" at bounding box center [28, 153] width 57 height 49
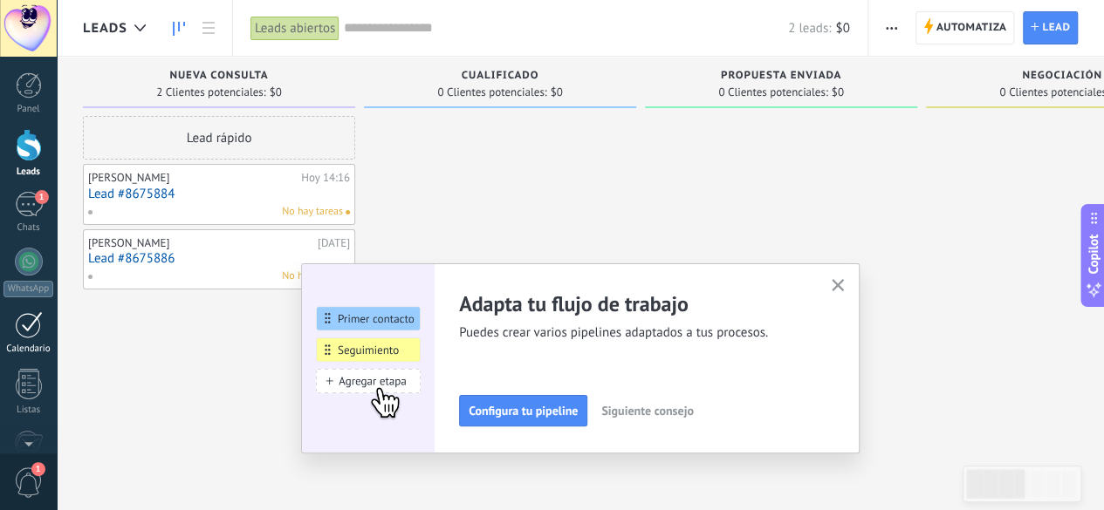
click at [33, 328] on div at bounding box center [29, 324] width 28 height 27
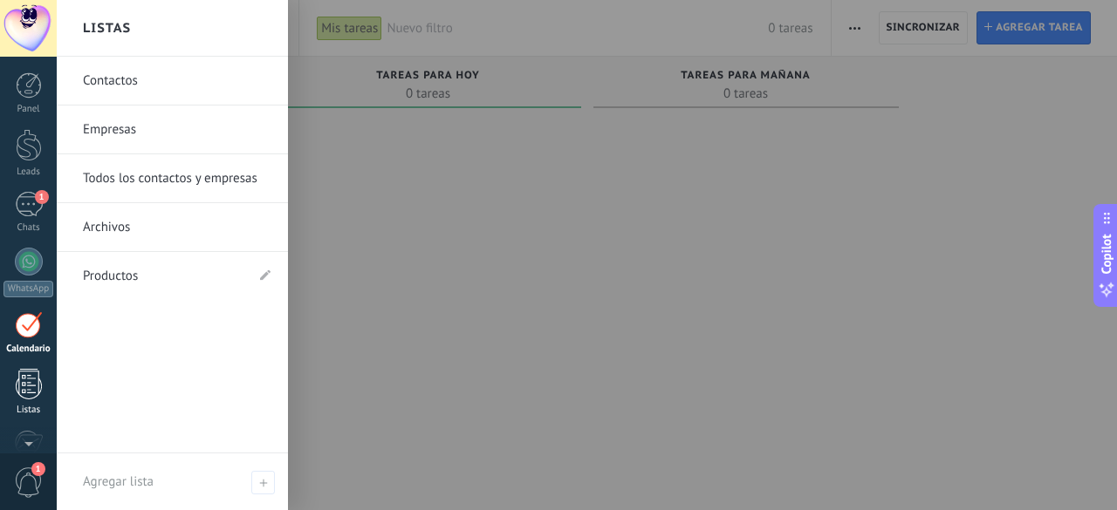
click at [26, 379] on div at bounding box center [29, 384] width 26 height 31
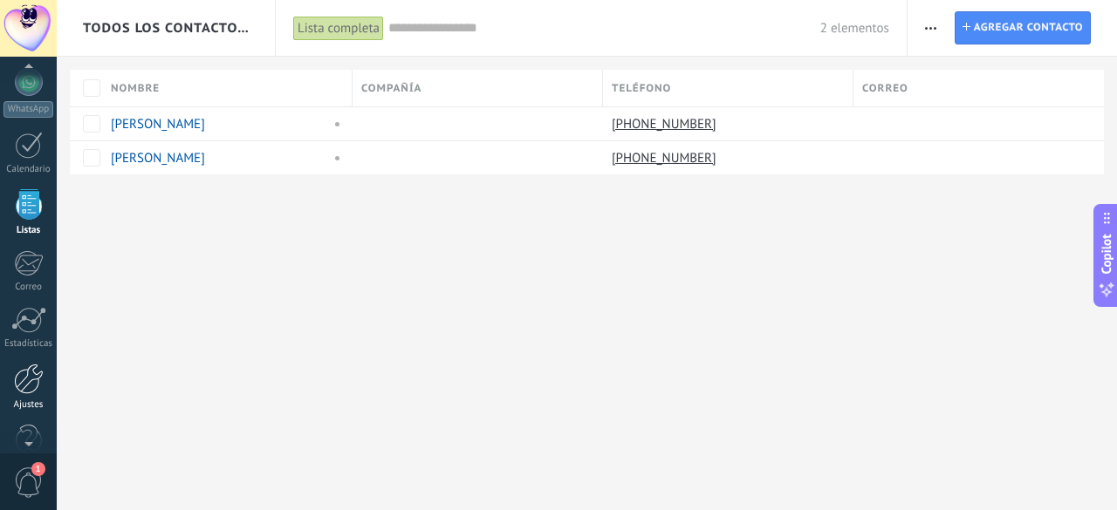
scroll to position [182, 0]
click at [30, 374] on div at bounding box center [29, 376] width 30 height 31
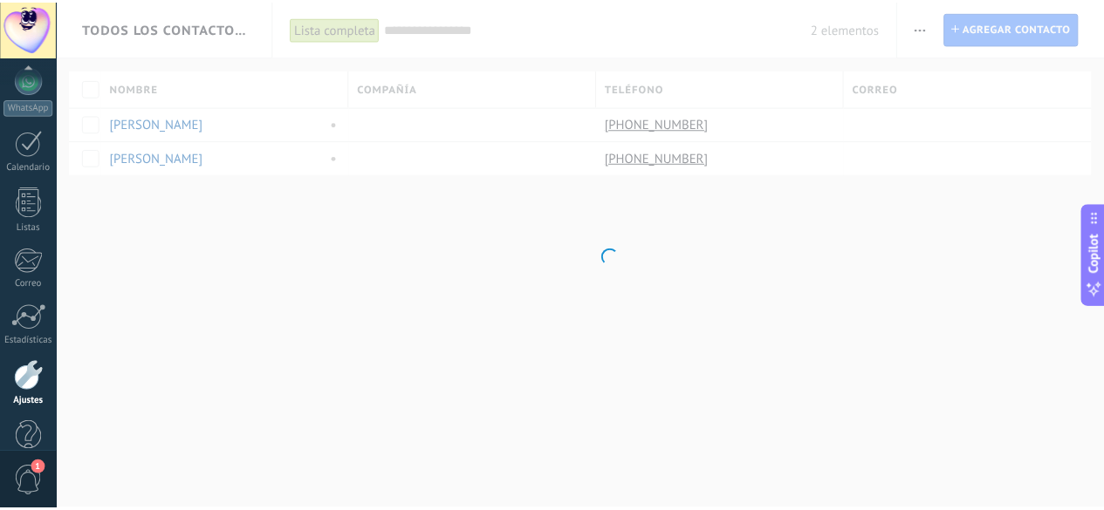
scroll to position [214, 0]
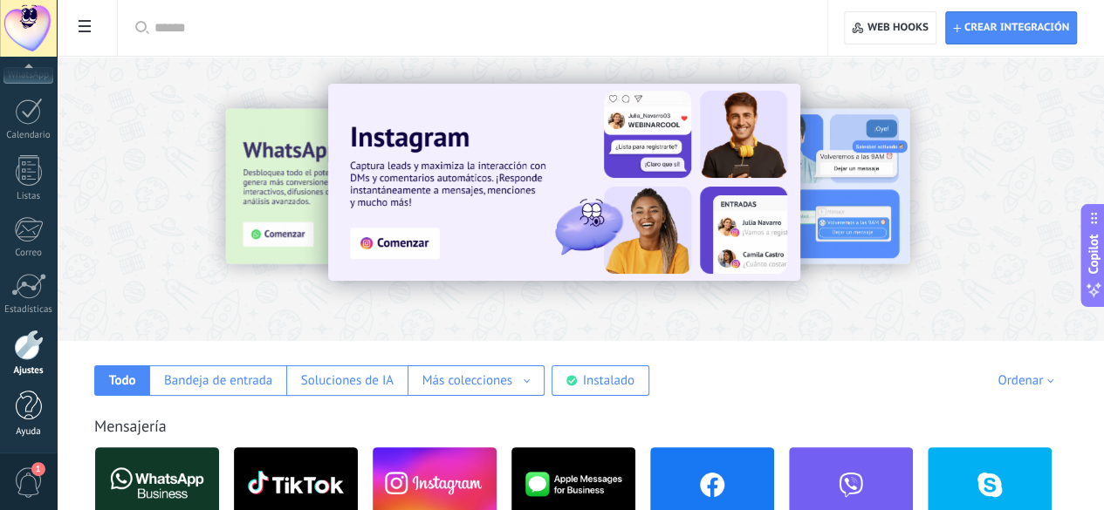
click at [29, 402] on div at bounding box center [29, 406] width 26 height 31
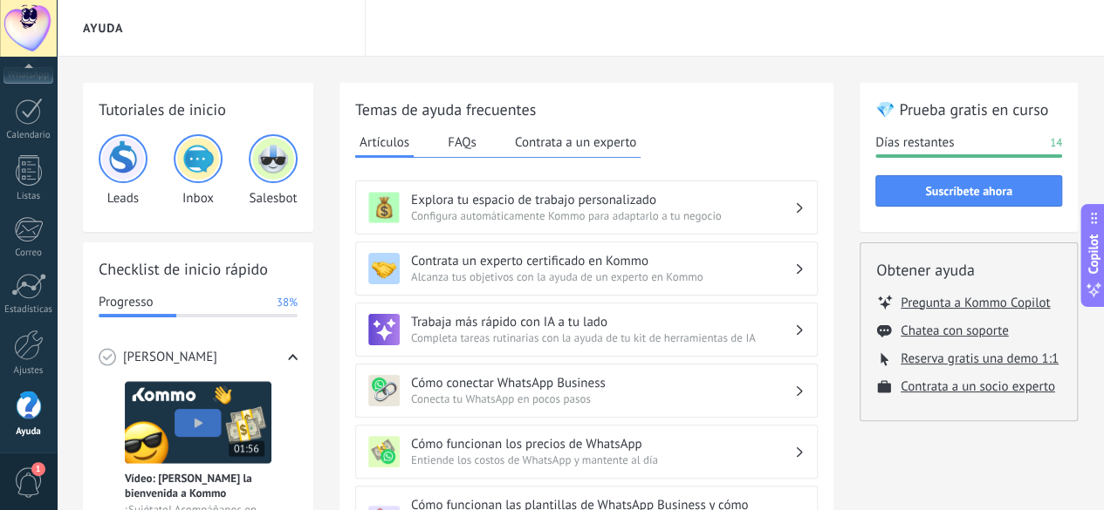
click at [173, 301] on div "Progresso 38%" at bounding box center [198, 302] width 199 height 17
drag, startPoint x: 181, startPoint y: 268, endPoint x: 284, endPoint y: 301, distance: 108.1
click at [284, 301] on div "Checklist de inicio rápido Progresso 38% Conoce Kommo Vídeo: Dale la bienvenida…" at bounding box center [198, 518] width 230 height 551
click at [284, 301] on span "38%" at bounding box center [287, 302] width 21 height 17
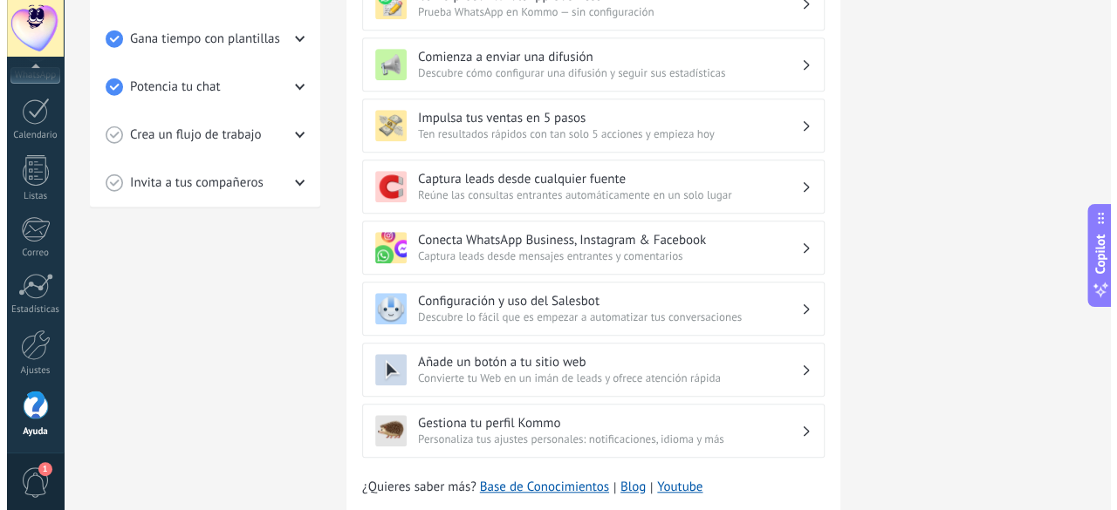
scroll to position [644, 0]
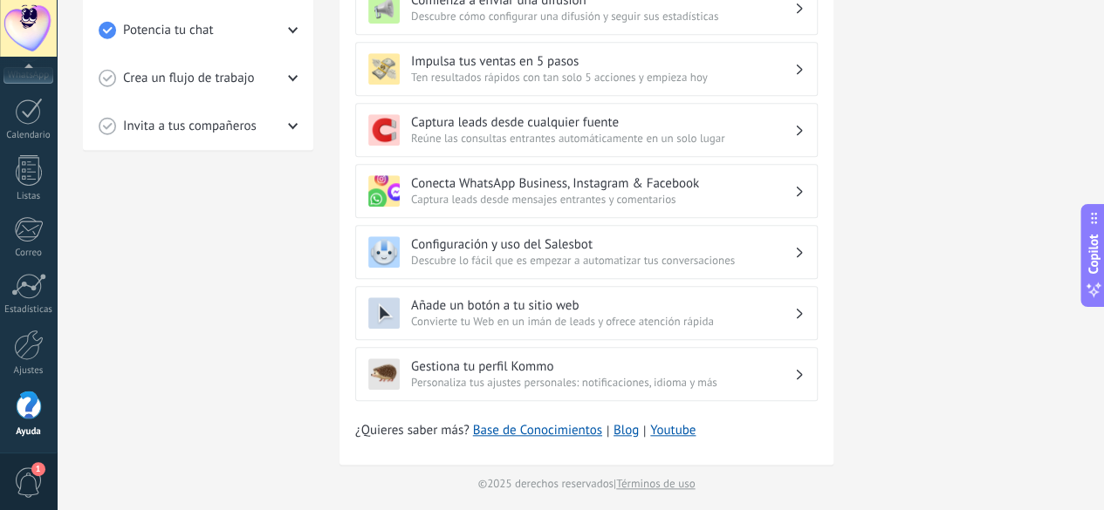
click at [33, 481] on span "1" at bounding box center [29, 483] width 30 height 31
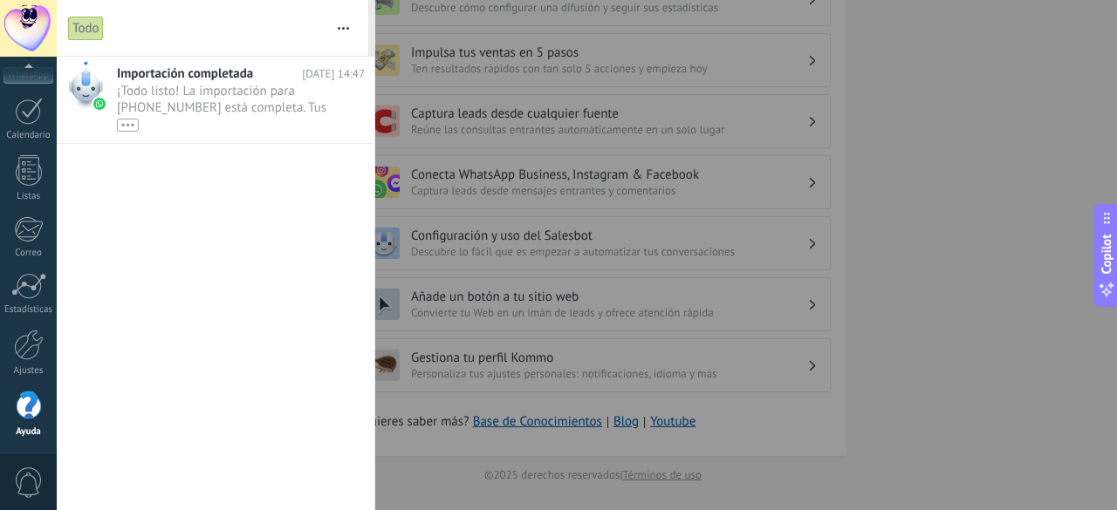
click at [33, 409] on div at bounding box center [29, 406] width 26 height 31
click at [26, 352] on div at bounding box center [29, 345] width 30 height 31
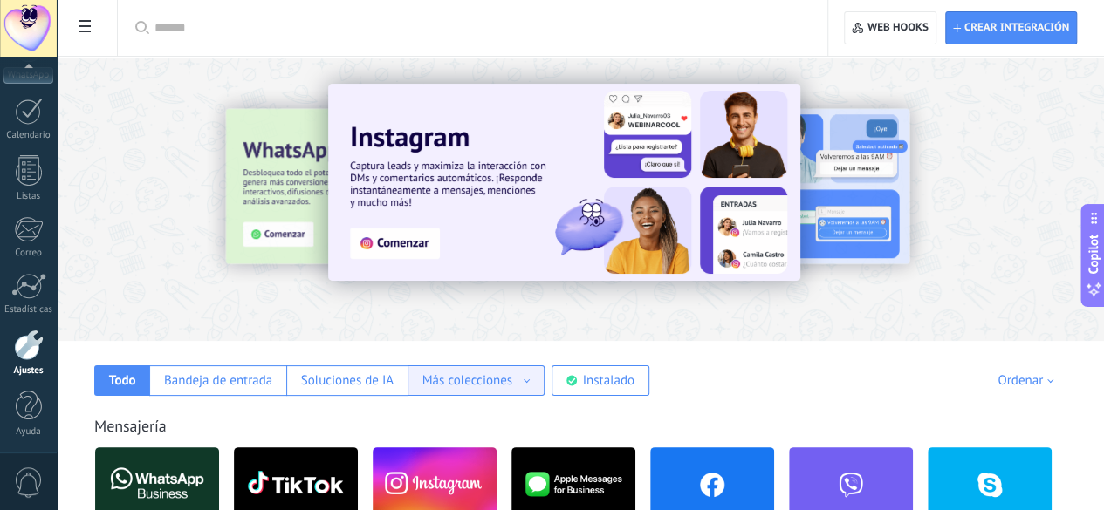
click at [530, 380] on div "Más colecciones" at bounding box center [475, 381] width 107 height 17
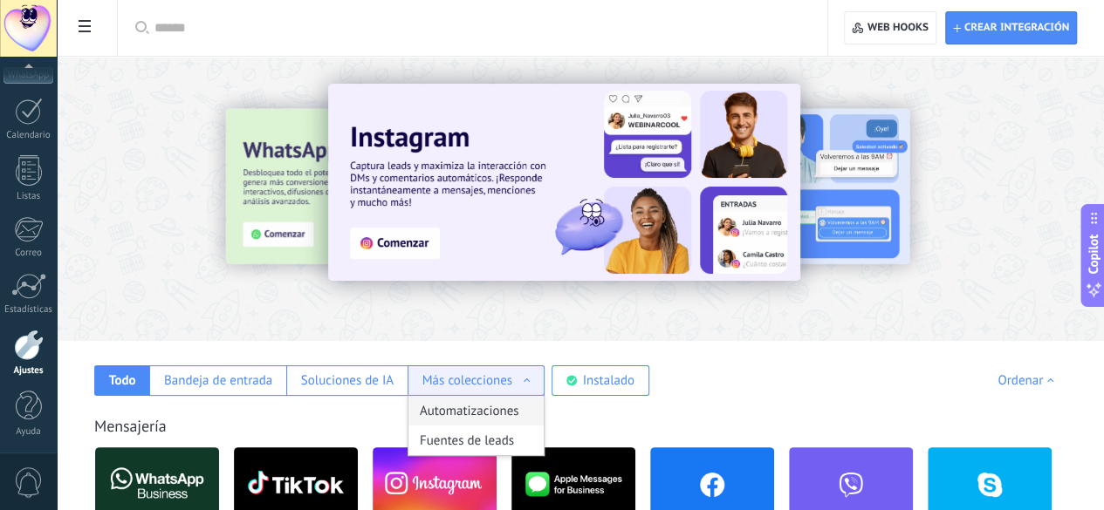
click at [544, 411] on div "Automatizaciones" at bounding box center [475, 411] width 135 height 30
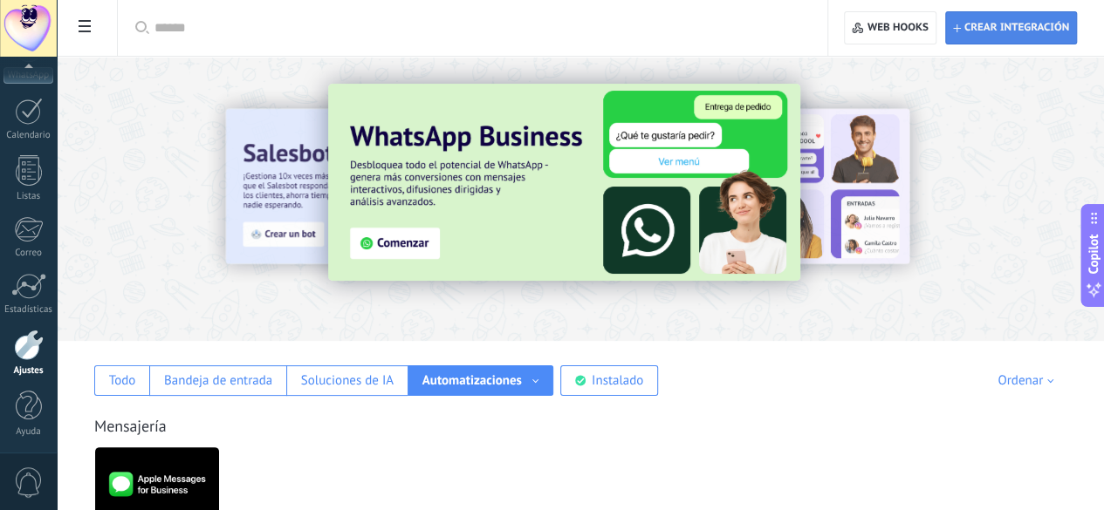
click at [1024, 24] on span "Crear integración" at bounding box center [1016, 28] width 105 height 14
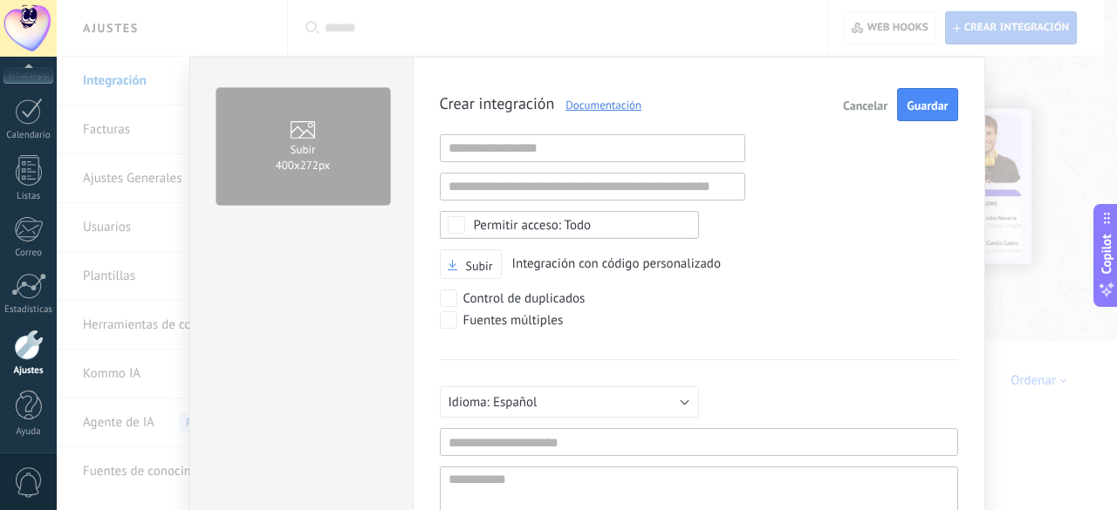
scroll to position [17, 0]
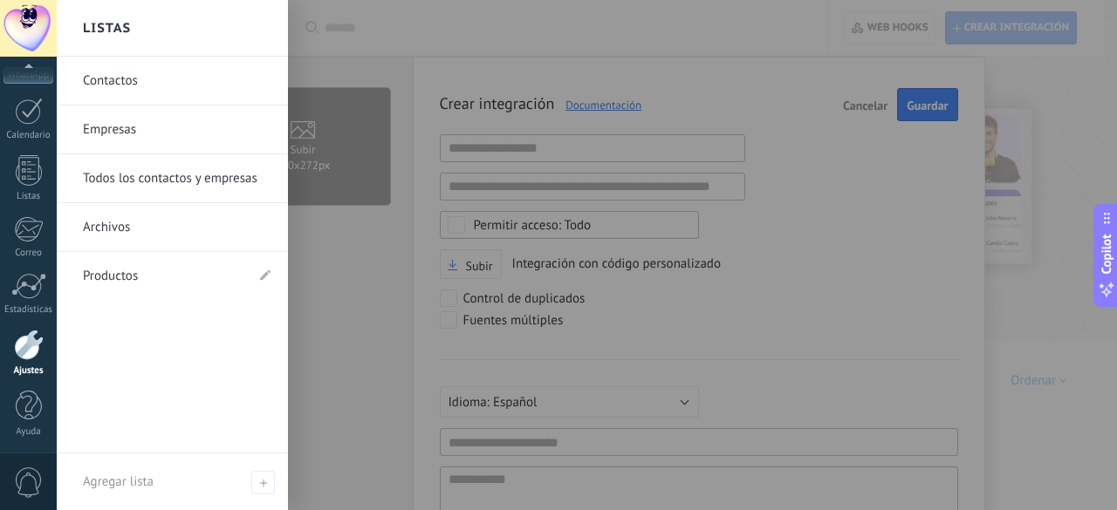
click at [122, 233] on link "Archivos" at bounding box center [177, 227] width 188 height 49
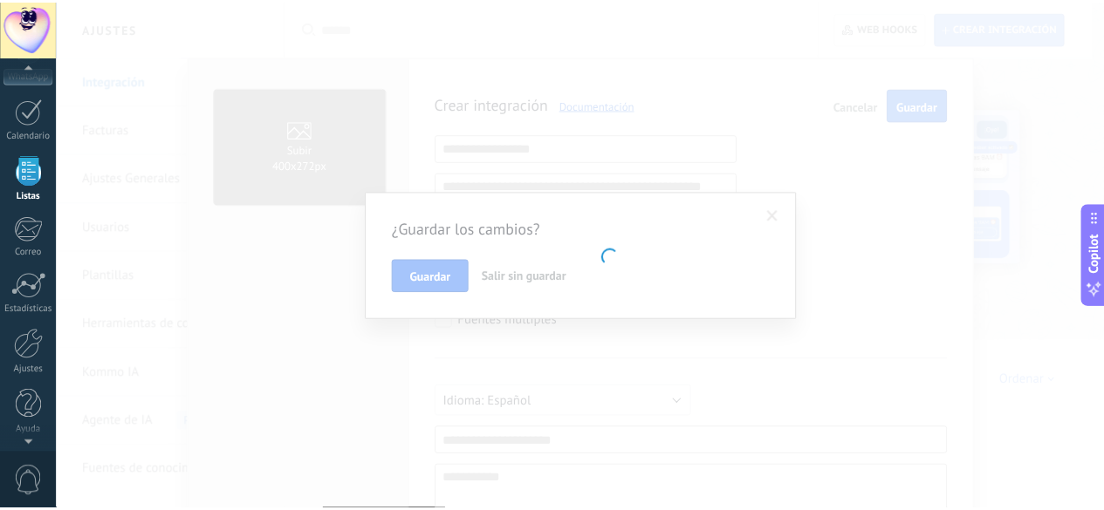
scroll to position [107, 0]
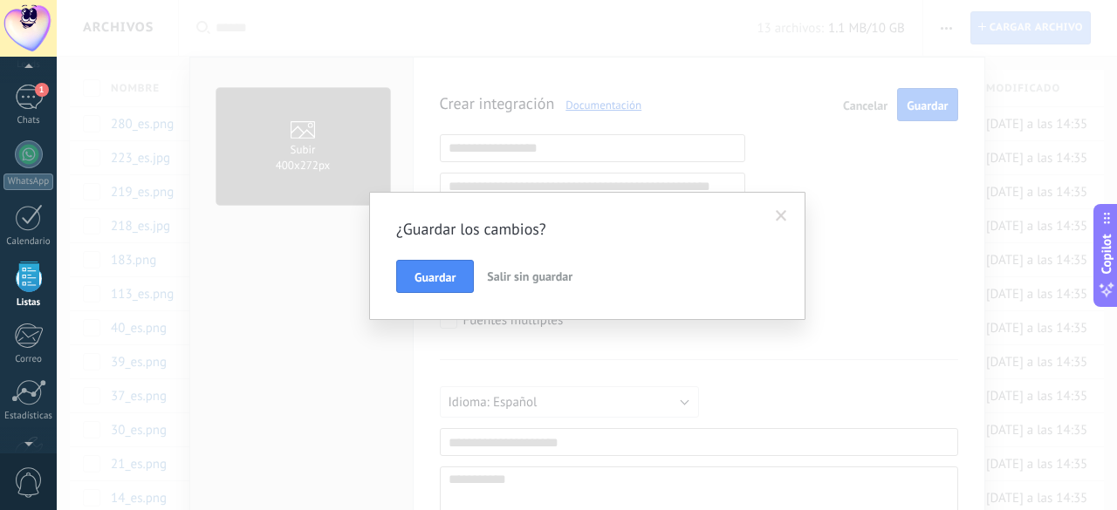
click at [560, 277] on span "Salir sin guardar" at bounding box center [529, 277] width 85 height 16
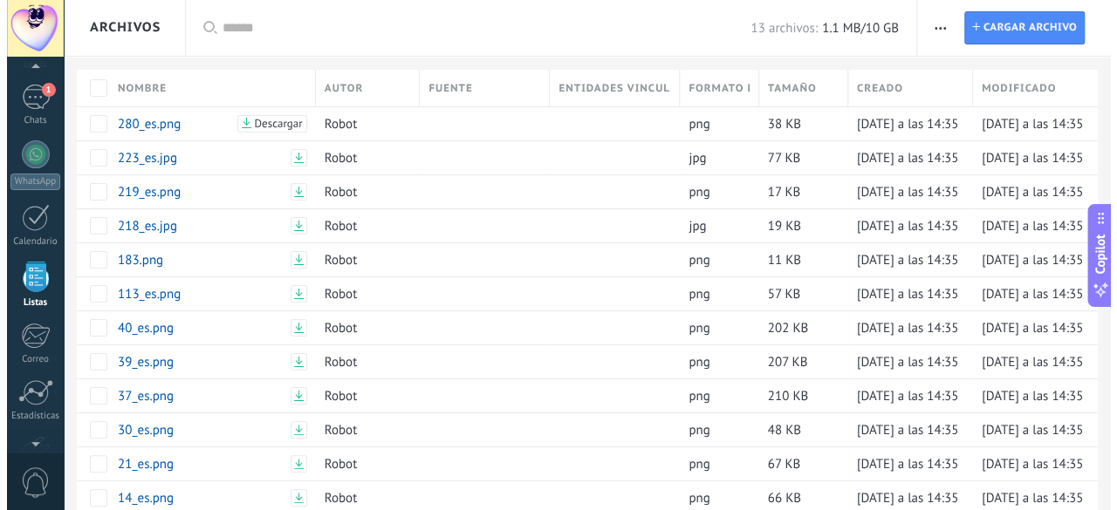
scroll to position [0, 0]
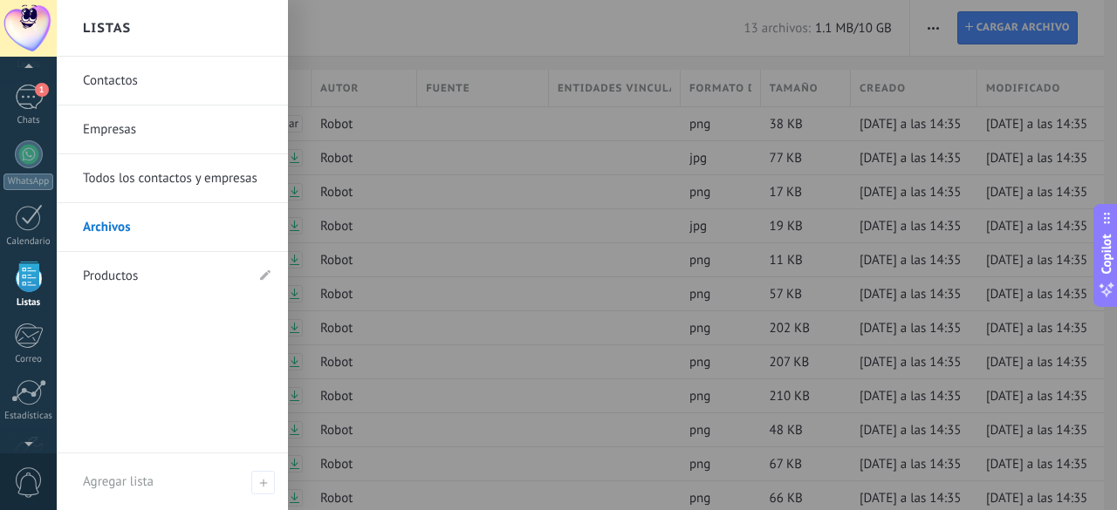
click at [29, 277] on div at bounding box center [29, 277] width 26 height 31
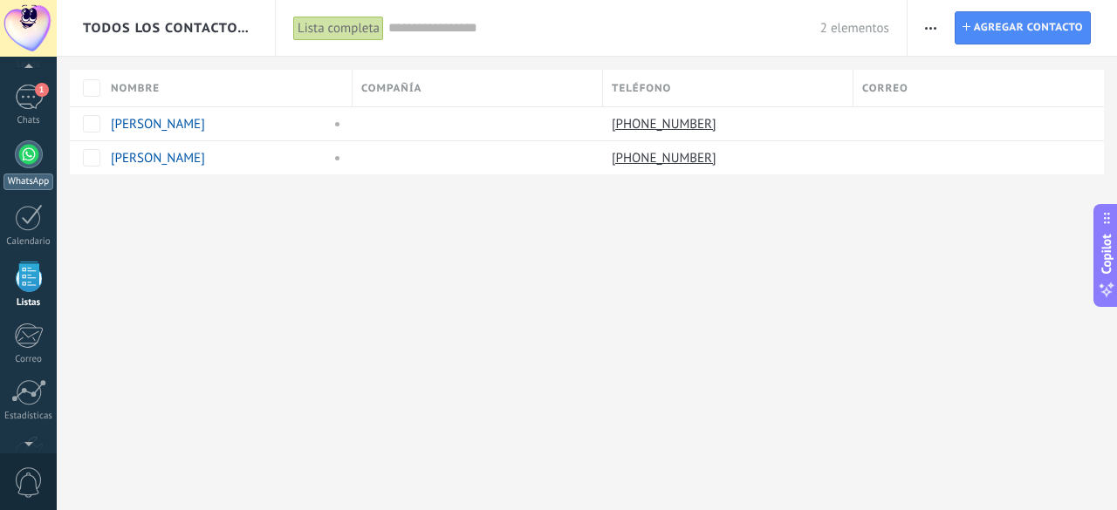
click at [24, 159] on div at bounding box center [29, 154] width 28 height 28
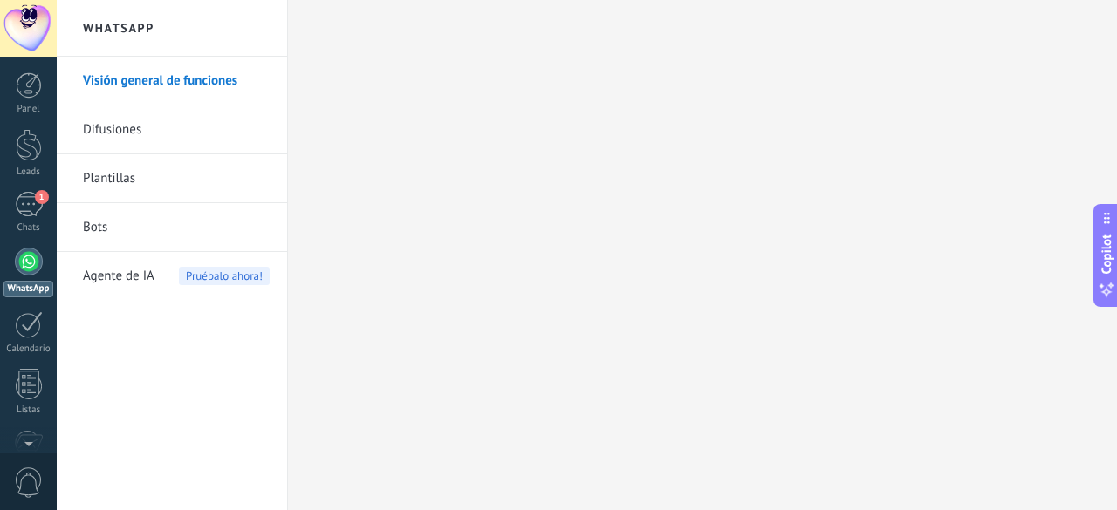
click at [112, 176] on link "Plantillas" at bounding box center [176, 178] width 187 height 49
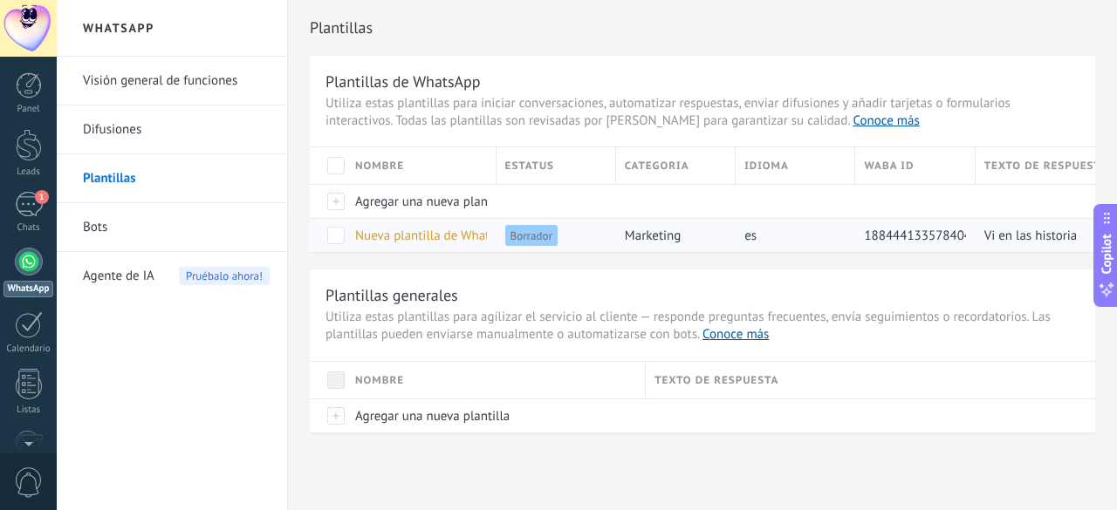
click at [414, 235] on span "Nueva plantilla de WhatsApp ([DATE] 14:47)" at bounding box center [477, 236] width 245 height 17
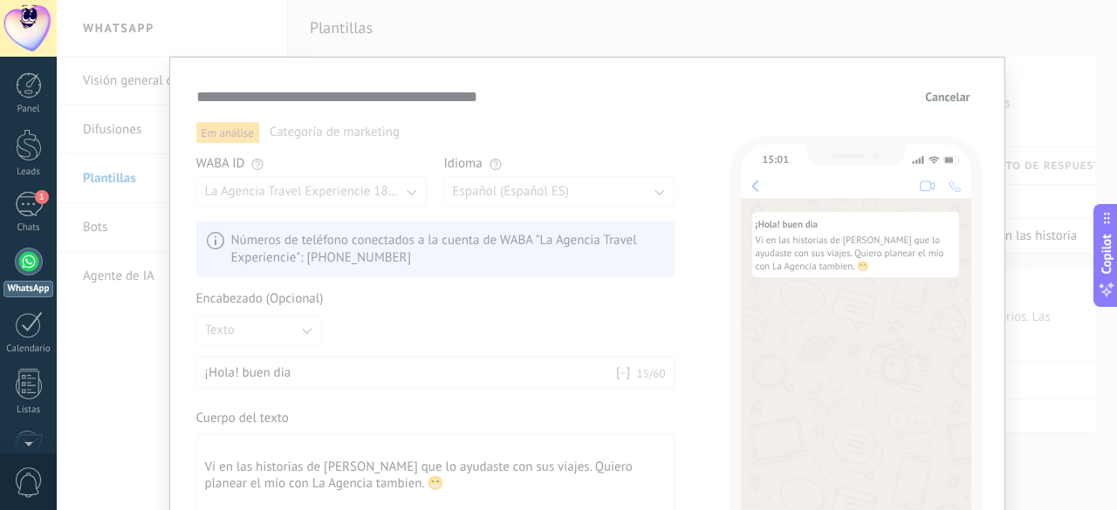
click at [112, 253] on div "**********" at bounding box center [587, 255] width 1060 height 510
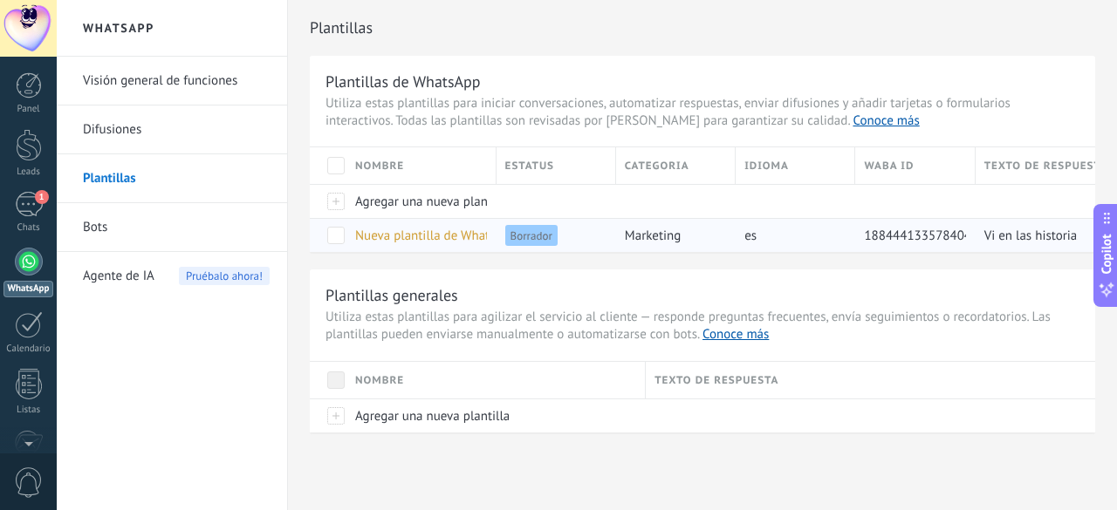
click at [332, 236] on span at bounding box center [335, 235] width 17 height 17
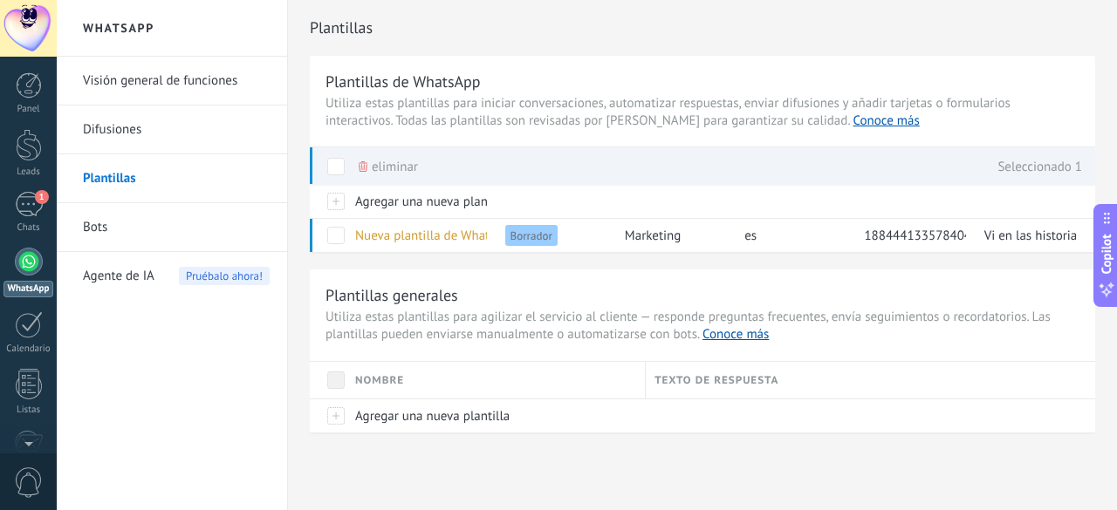
click at [718, 461] on div "Plantillas Plantillas de WhatsApp Utiliza estas plantillas para iniciar convers…" at bounding box center [702, 253] width 829 height 507
click at [336, 234] on span at bounding box center [335, 235] width 17 height 17
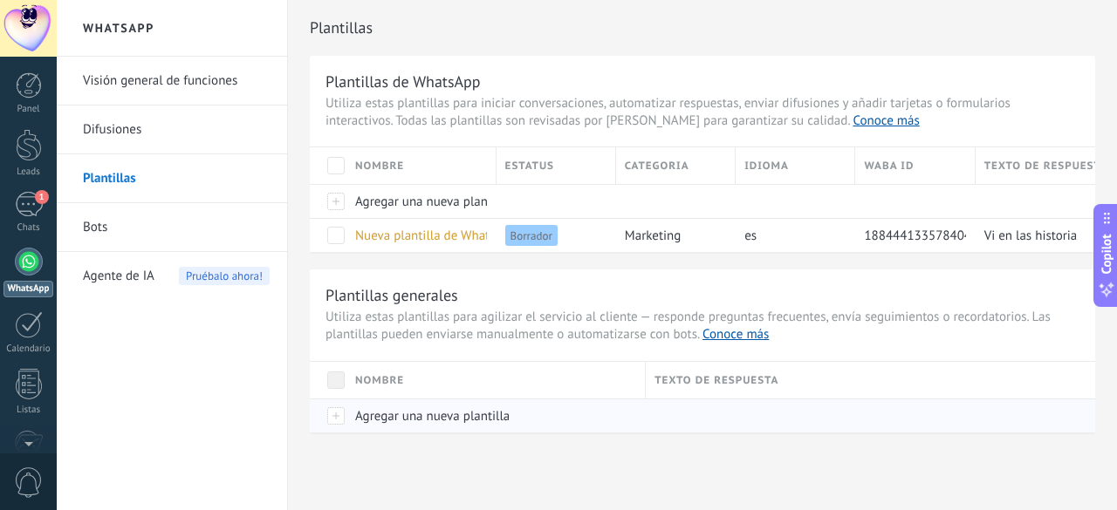
click at [407, 413] on span "Agregar una nueva plantilla" at bounding box center [432, 416] width 154 height 17
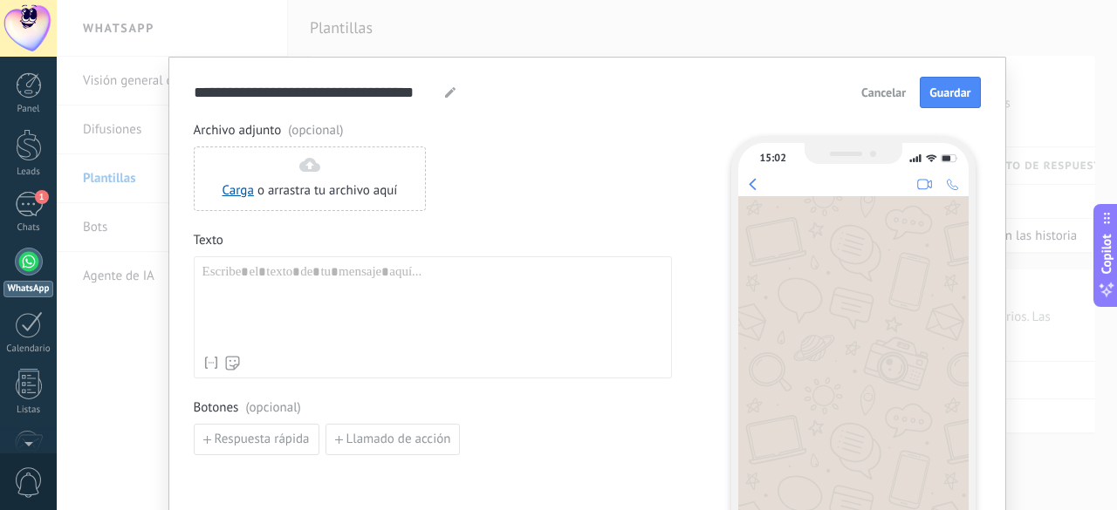
click at [873, 92] on span "Cancelar" at bounding box center [883, 92] width 44 height 12
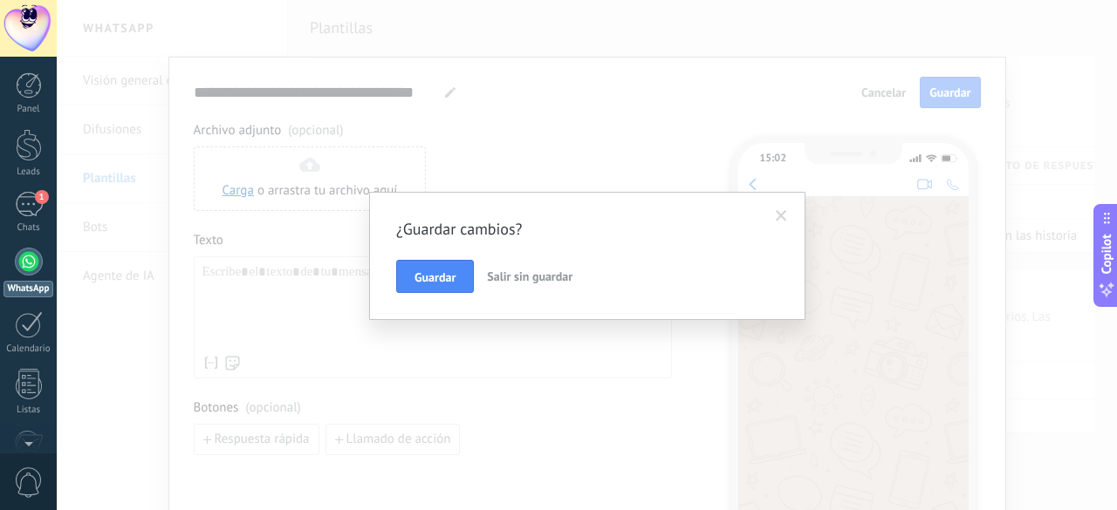
click at [523, 277] on span "Salir sin guardar" at bounding box center [529, 277] width 85 height 16
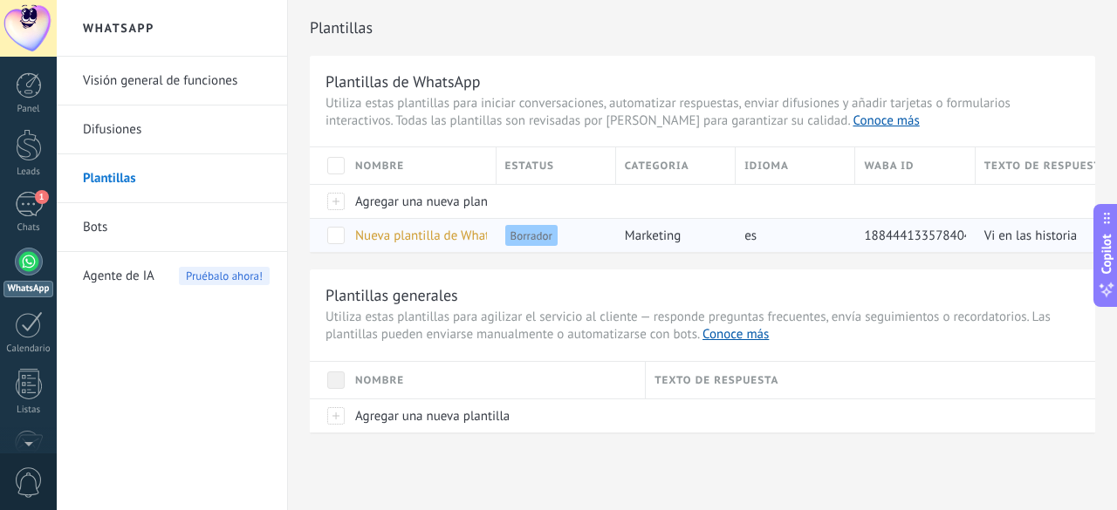
click at [651, 236] on span "marketing" at bounding box center [653, 236] width 56 height 17
click at [530, 239] on span "Borrador" at bounding box center [531, 235] width 52 height 21
click at [408, 236] on span "Nueva plantilla de WhatsApp ([DATE] 14:47)" at bounding box center [477, 236] width 245 height 17
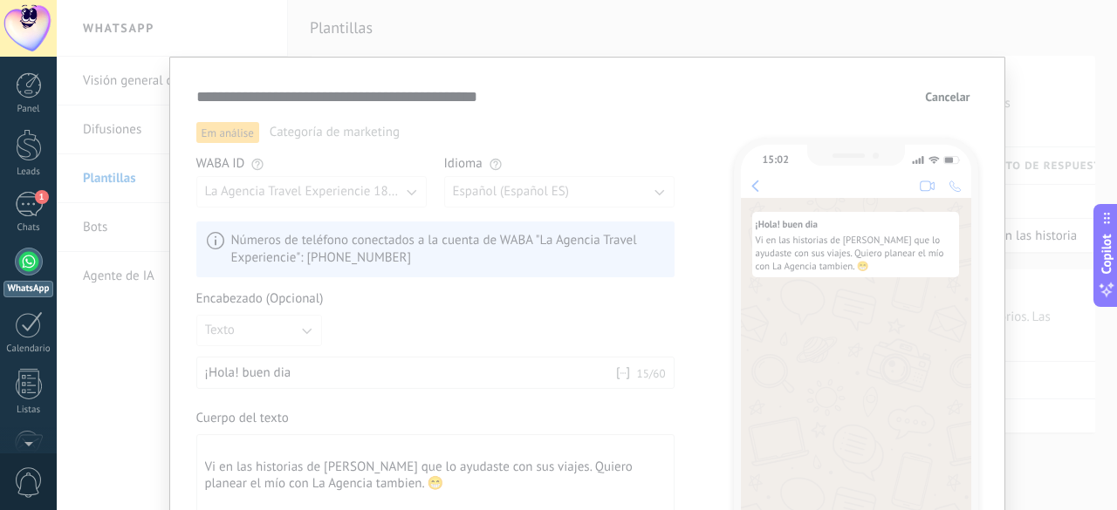
click at [943, 92] on span "Cancelar" at bounding box center [947, 97] width 44 height 12
